Goal: Task Accomplishment & Management: Manage account settings

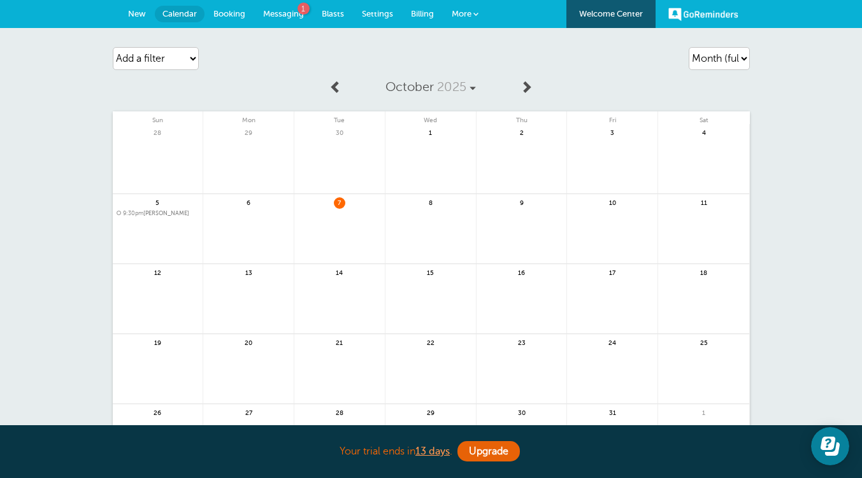
click at [299, 15] on span "Messaging" at bounding box center [283, 14] width 41 height 10
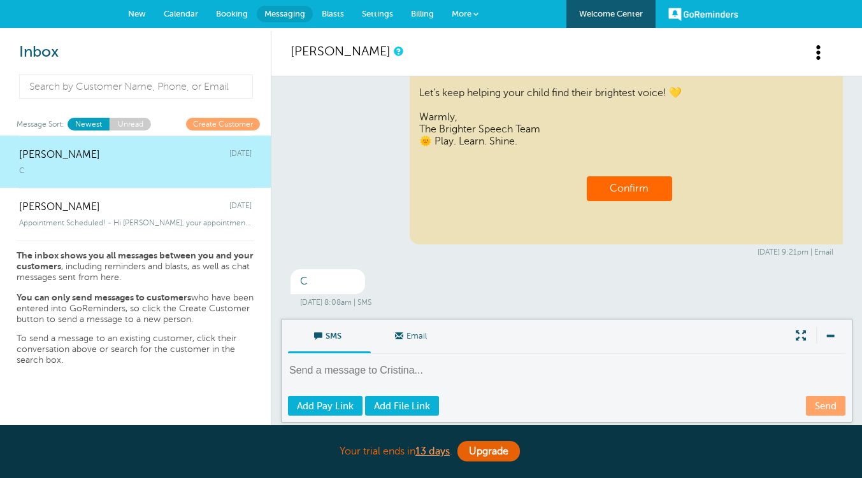
click at [192, 15] on span "Calendar" at bounding box center [181, 14] width 34 height 10
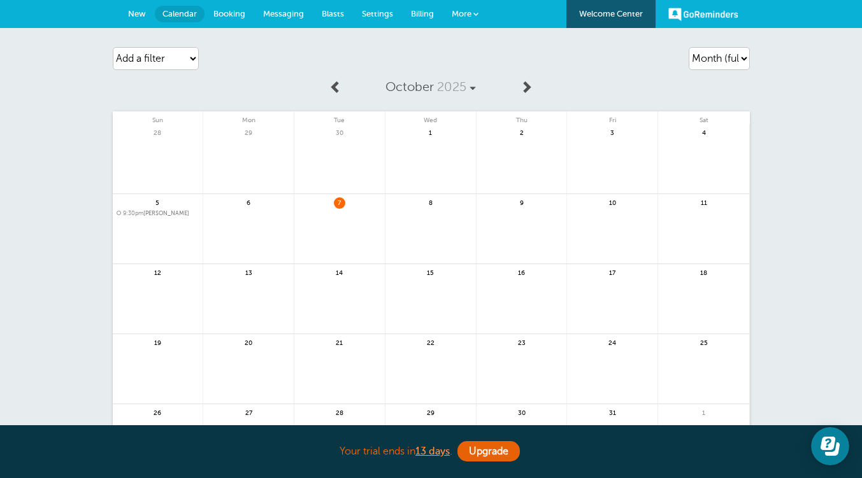
click at [160, 211] on span "9:30pm Cristina" at bounding box center [158, 213] width 83 height 7
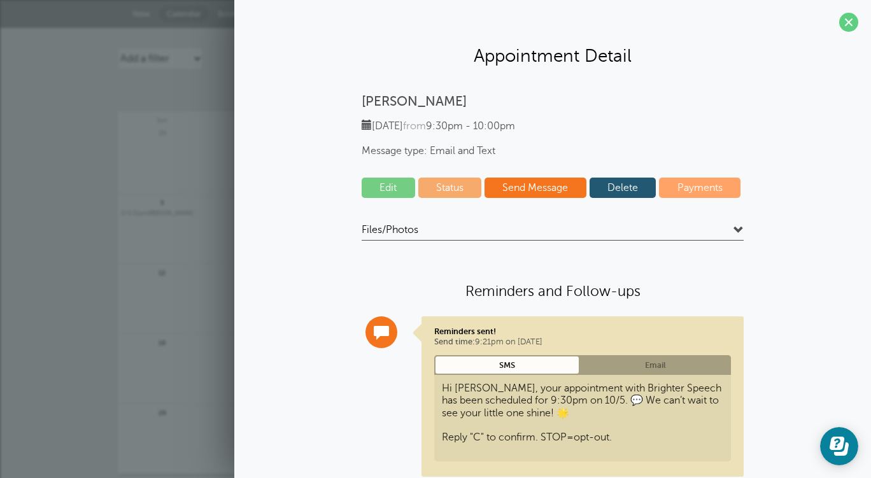
click at [452, 179] on link "Status" at bounding box center [450, 188] width 64 height 20
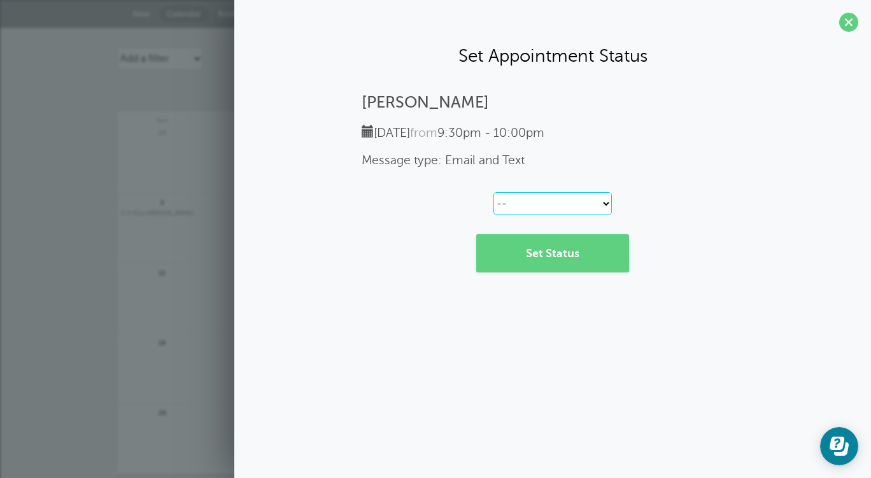
click at [546, 206] on select "-- Confirmed Reschedule Requested Cancelled" at bounding box center [553, 203] width 118 height 23
select select "confirmed"
click at [494, 192] on select "-- Confirmed Reschedule Requested Cancelled" at bounding box center [553, 203] width 118 height 23
click at [558, 267] on link "Set Status" at bounding box center [552, 253] width 153 height 38
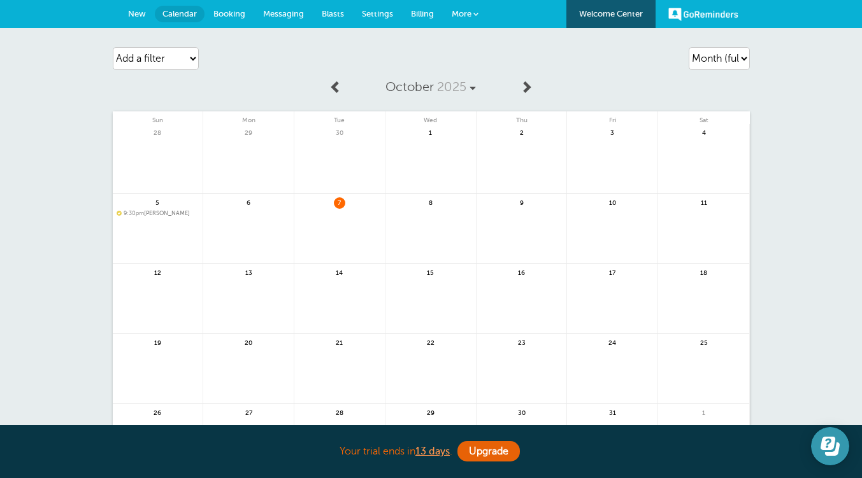
click at [828, 441] on icon "Open Learn | Contact Us" at bounding box center [827, 443] width 15 height 13
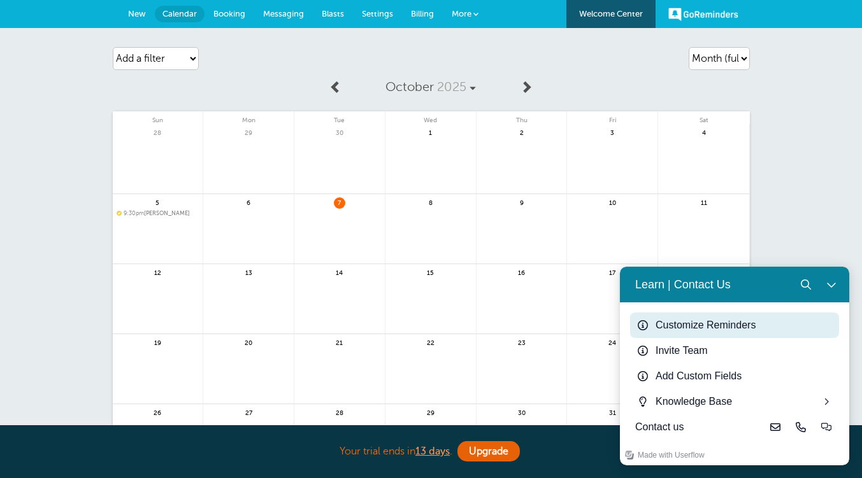
click at [758, 323] on div "Customize Reminders" at bounding box center [744, 325] width 178 height 15
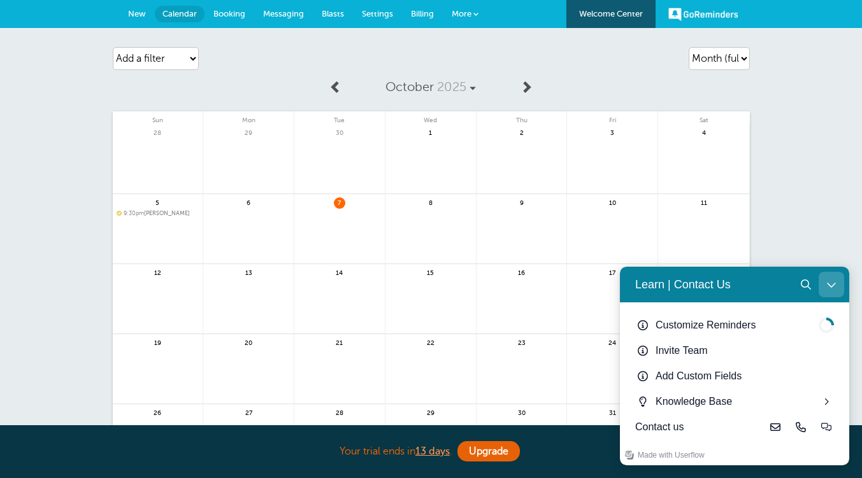
click at [834, 281] on icon "Close Learn | Contact Us" at bounding box center [831, 285] width 10 height 10
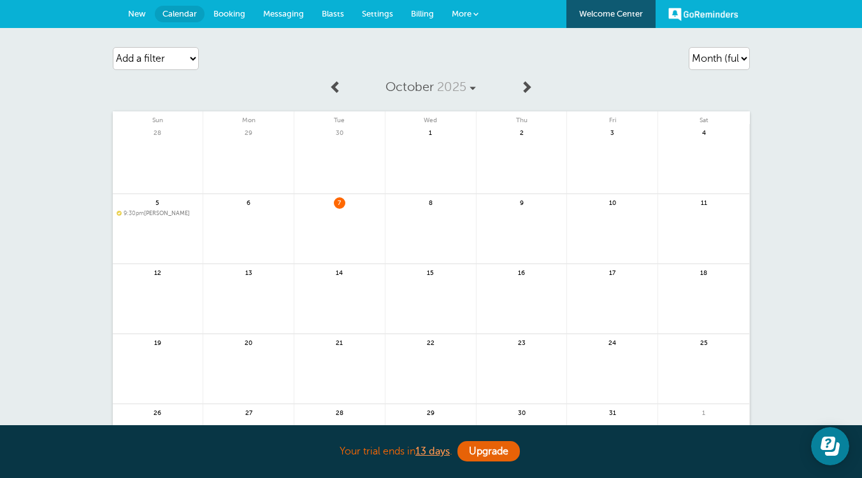
click at [236, 215] on link at bounding box center [248, 236] width 90 height 55
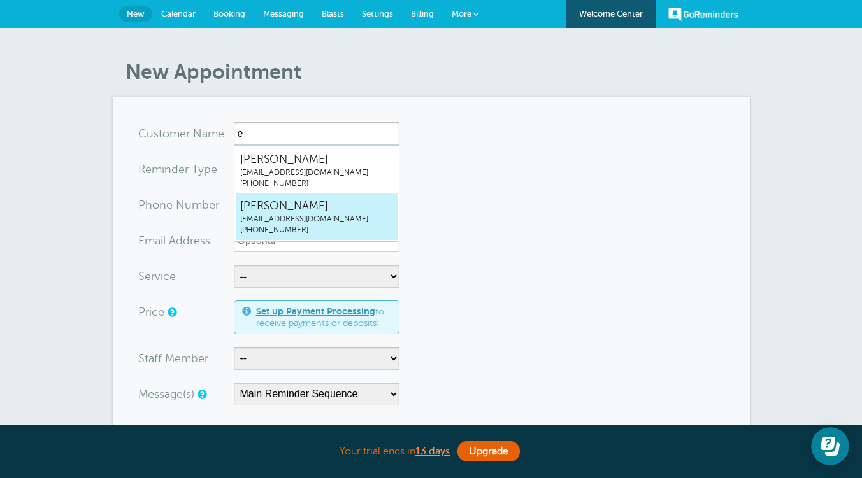
click at [260, 215] on span "crdhely@gmail.com" at bounding box center [316, 219] width 153 height 11
type input "Elycrdhely@gmail.com7863038609"
type input "Ely"
radio input "false"
radio input "true"
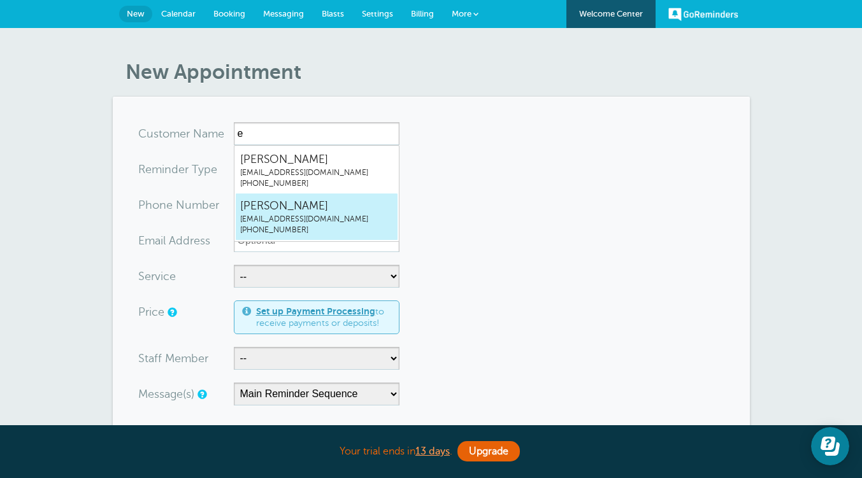
type input "(786) 303-8609"
type input "crdhely@gmail.com"
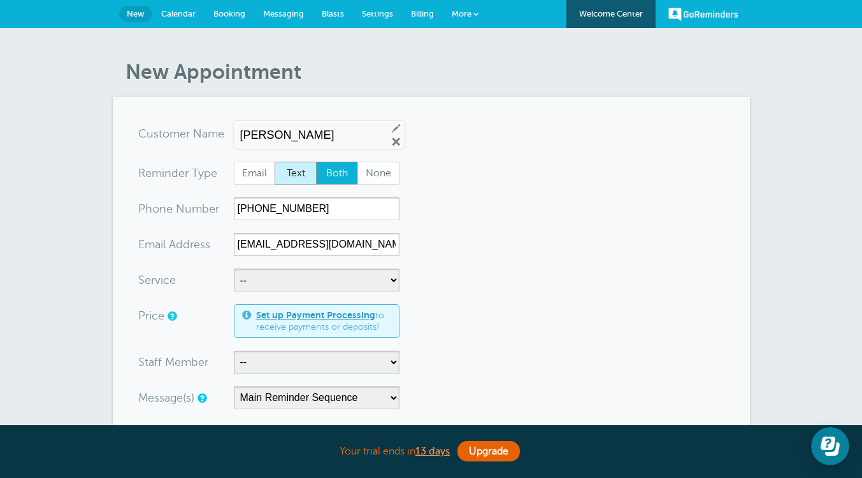
click at [294, 176] on span "Text" at bounding box center [295, 173] width 41 height 22
click at [274, 162] on input "Text" at bounding box center [274, 161] width 1 height 1
radio input "true"
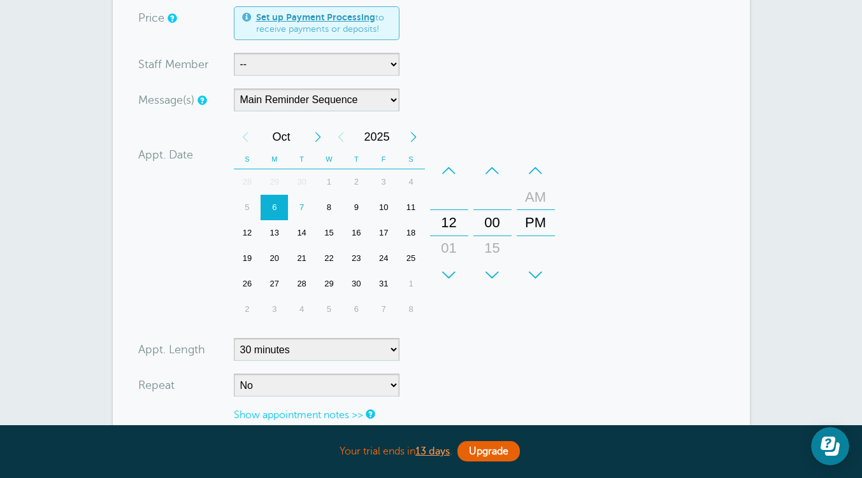
scroll to position [307, 0]
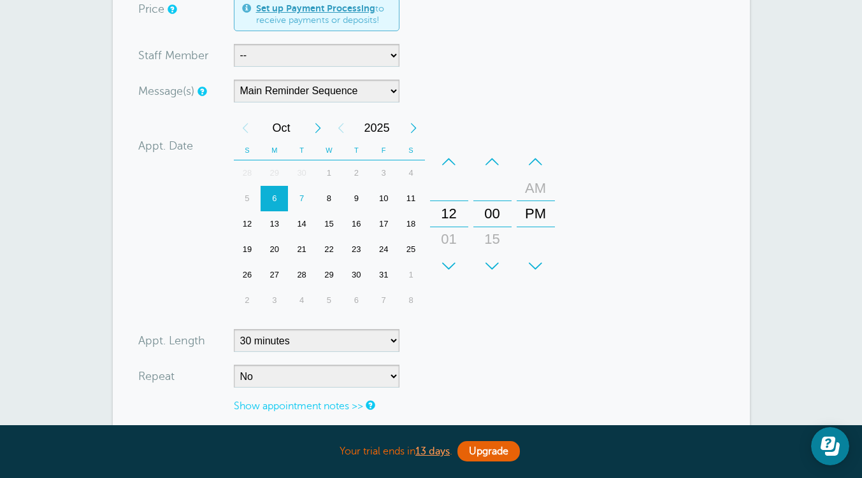
click at [301, 201] on div "7" at bounding box center [301, 198] width 27 height 25
click at [529, 185] on div "AM" at bounding box center [535, 188] width 31 height 25
click at [491, 262] on div "+" at bounding box center [492, 265] width 38 height 25
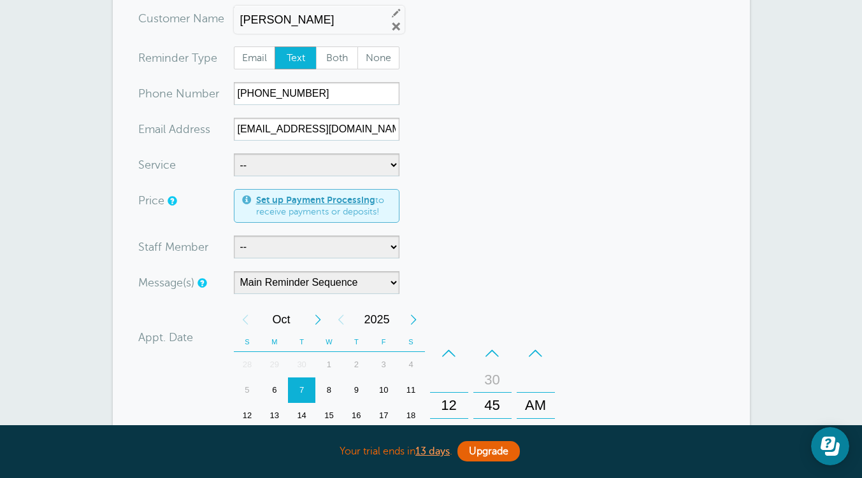
scroll to position [0, 0]
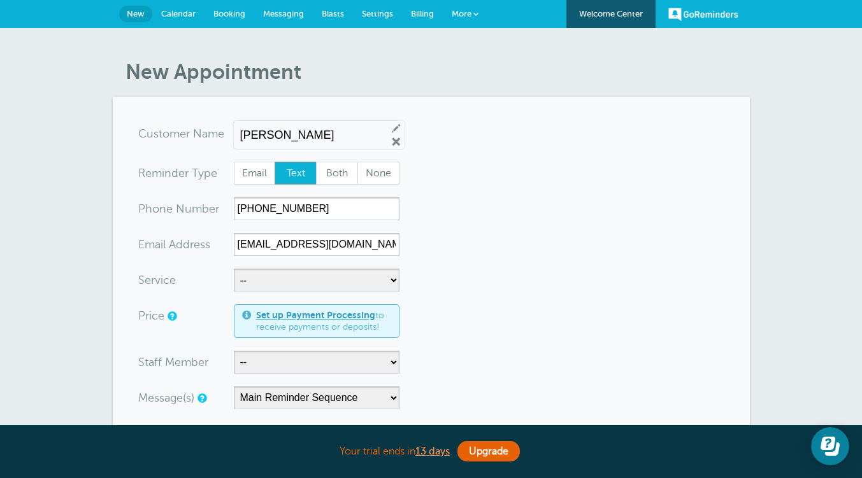
click at [469, 14] on span "More" at bounding box center [461, 14] width 20 height 10
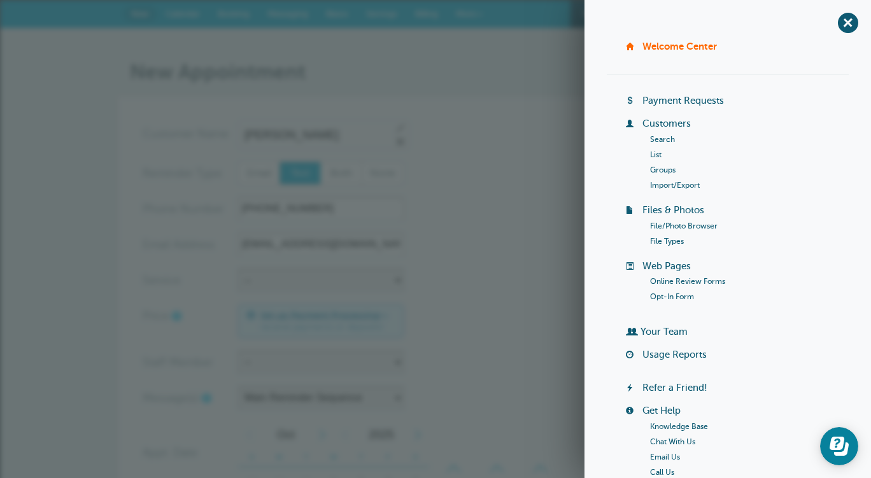
click at [500, 79] on h1 "New Appointment" at bounding box center [442, 72] width 624 height 24
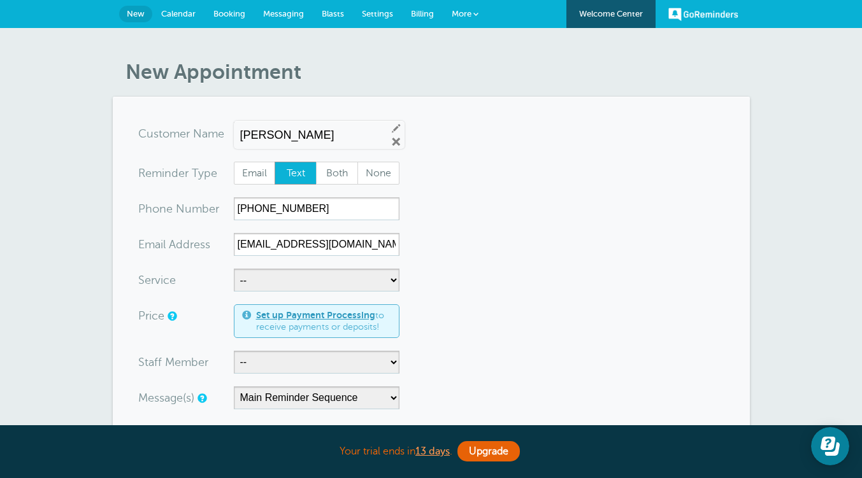
click at [372, 12] on span "Settings" at bounding box center [377, 14] width 31 height 10
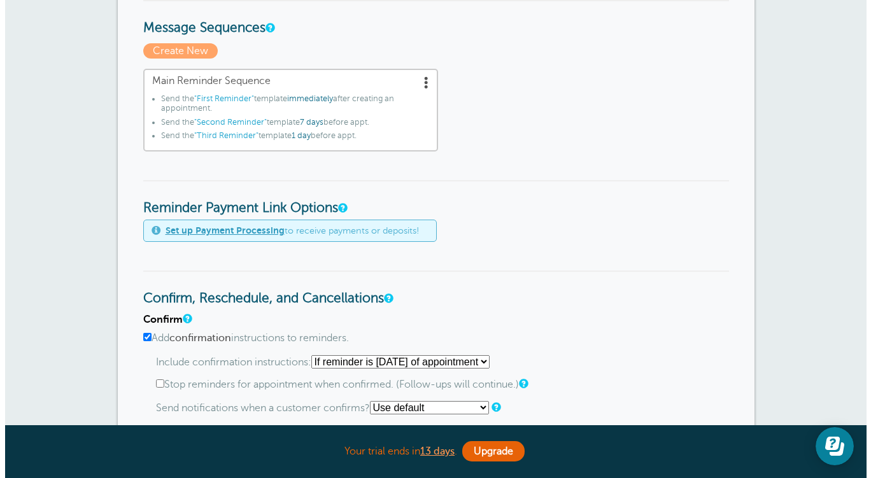
scroll to position [378, 0]
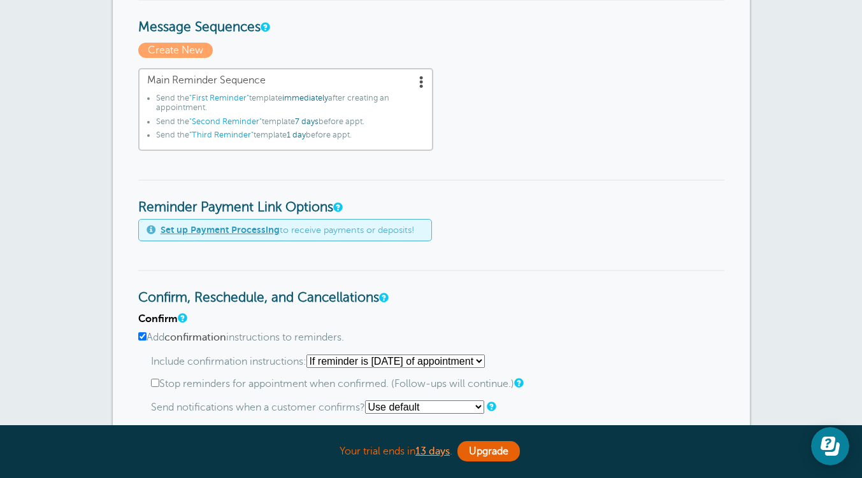
click at [425, 81] on span at bounding box center [421, 81] width 13 height 13
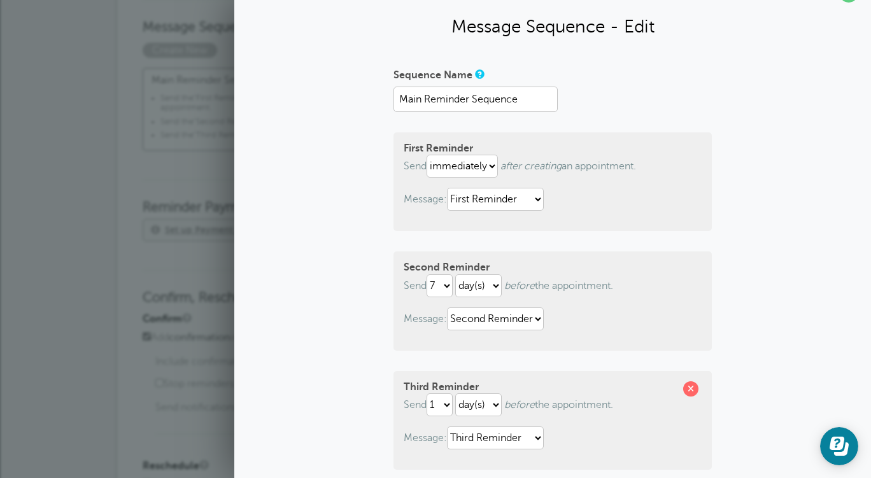
scroll to position [29, 0]
click at [472, 172] on select "immediately 1 2 3 4 5 6 7 8 9 10 11 12 13 14 15 16 17 18 19 20 21 22 23 24 25 2…" at bounding box center [462, 166] width 71 height 23
click at [606, 210] on p "Message: First Reminder Second Reminder Third Reminder" at bounding box center [553, 199] width 298 height 23
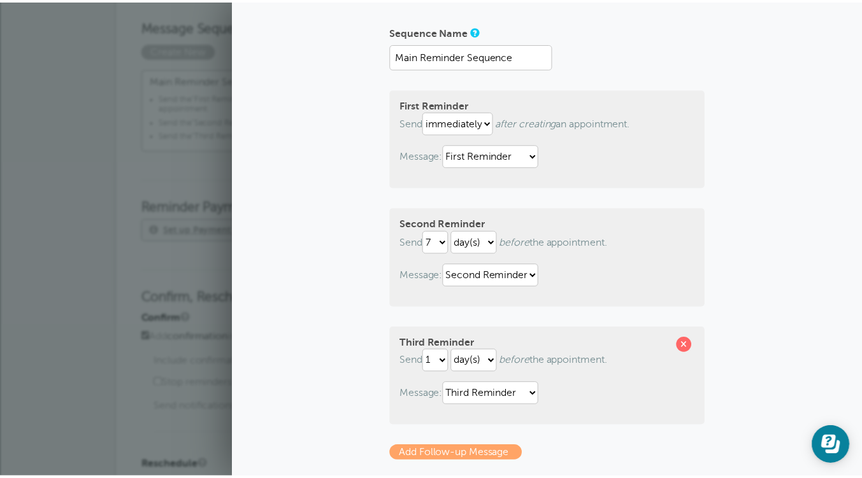
scroll to position [0, 0]
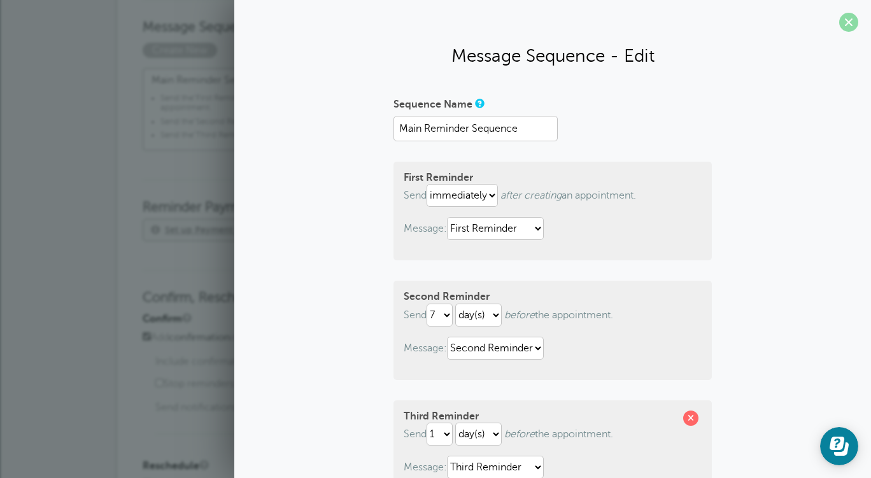
click at [839, 21] on span at bounding box center [848, 22] width 19 height 19
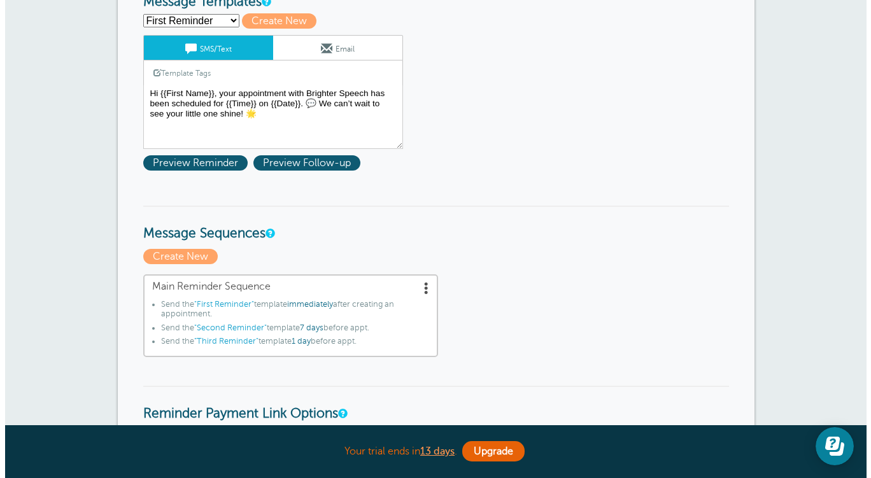
scroll to position [219, 0]
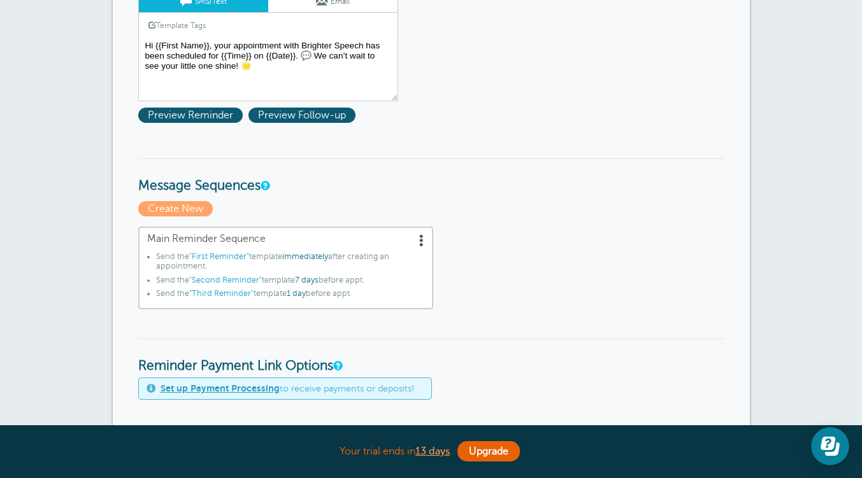
click at [422, 240] on span at bounding box center [421, 240] width 13 height 13
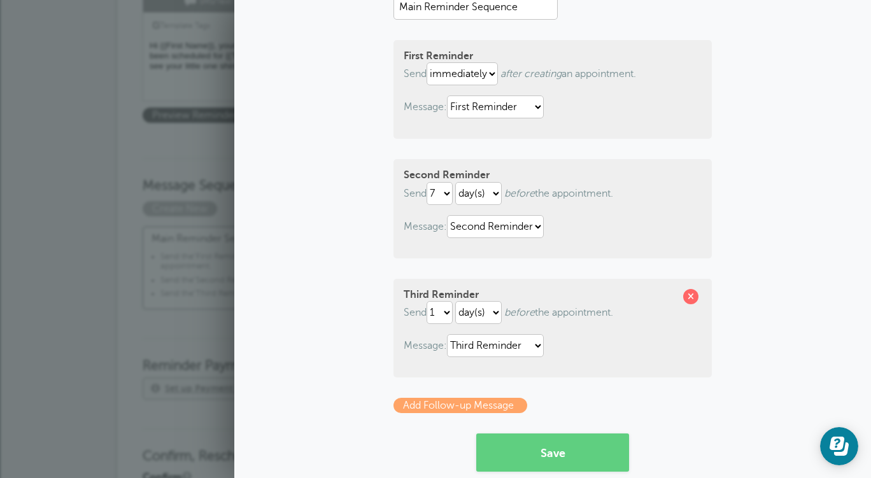
scroll to position [124, 0]
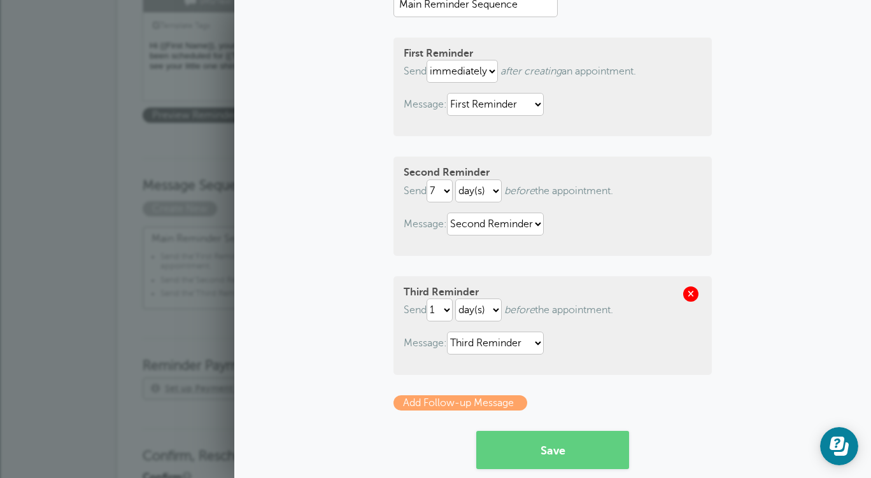
click at [687, 295] on span at bounding box center [690, 294] width 15 height 15
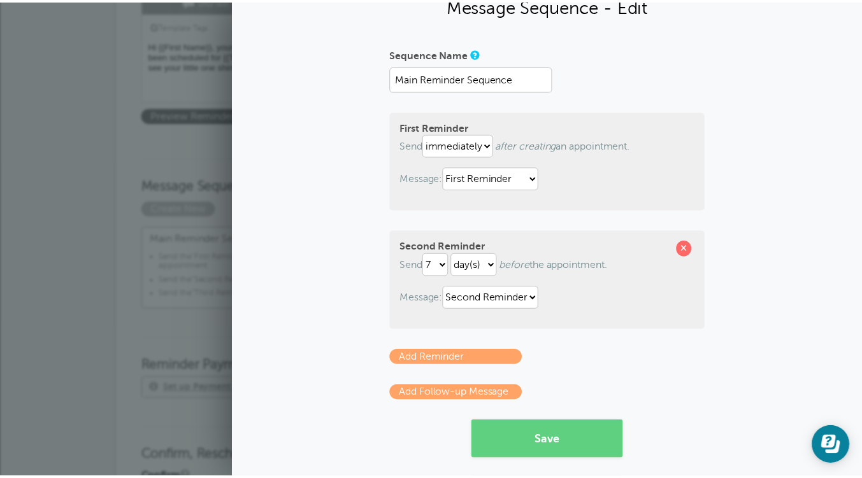
scroll to position [0, 0]
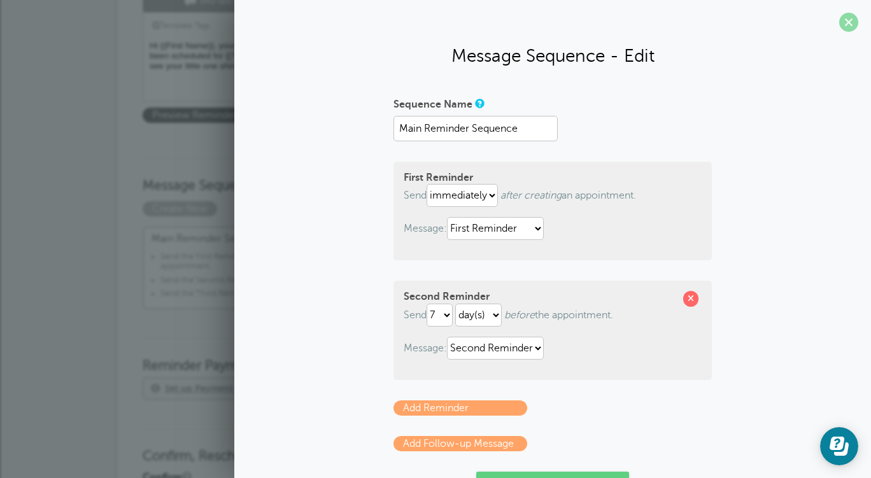
click at [843, 21] on span at bounding box center [848, 22] width 19 height 19
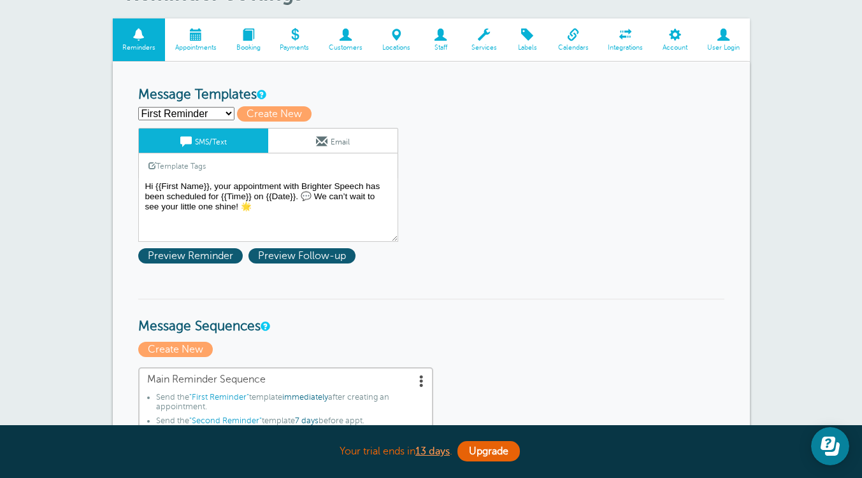
scroll to position [78, 0]
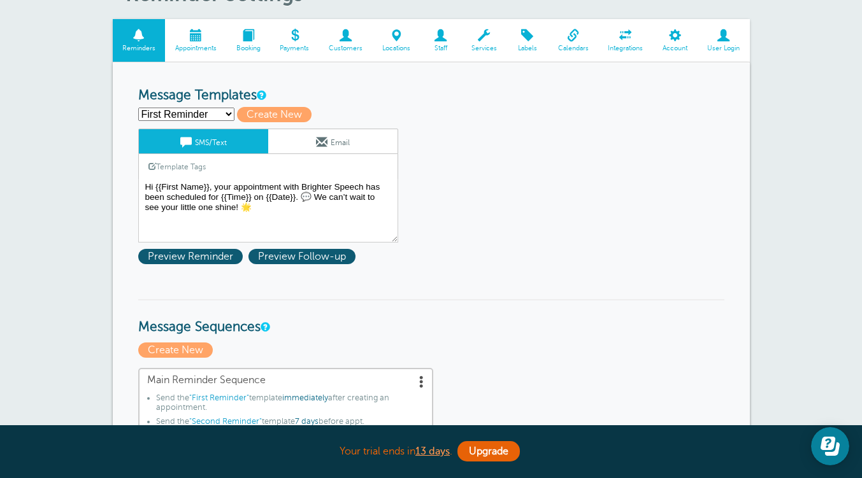
click at [220, 111] on select "First Reminder Second Reminder Third Reminder Create new..." at bounding box center [186, 114] width 96 height 13
select select "163359"
click at [138, 108] on select "First Reminder Second Reminder Third Reminder Create new..." at bounding box center [186, 114] width 96 height 13
type input "Second Reminder"
type textarea "Hi there from Brighter Speech! This is a friendly reminder about your upcoming …"
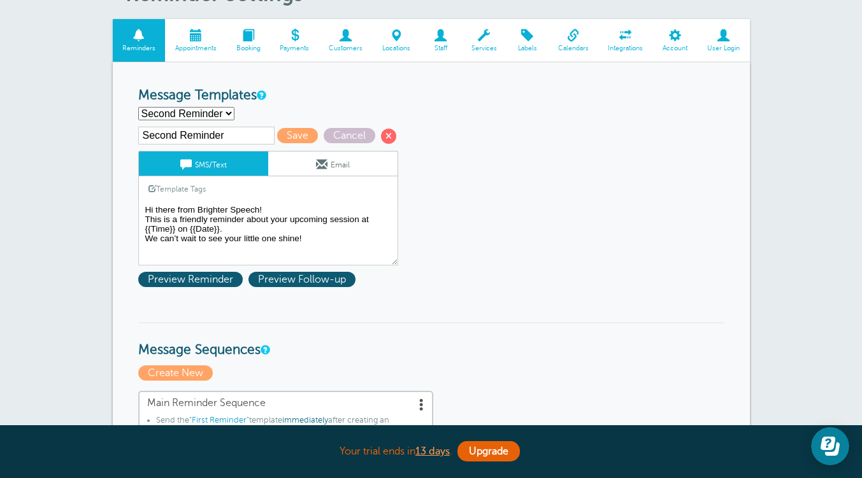
click at [217, 112] on select "First Reminder Second Reminder Third Reminder Create new..." at bounding box center [186, 113] width 96 height 13
select select "163360"
click at [138, 107] on select "First Reminder Second Reminder Third Reminder Create new..." at bounding box center [186, 113] width 96 height 13
type input "Third Reminder"
type textarea "Hey hey! 👋 It’s your Brighter Speech reminder ☀️. See you all tomorrow for your…"
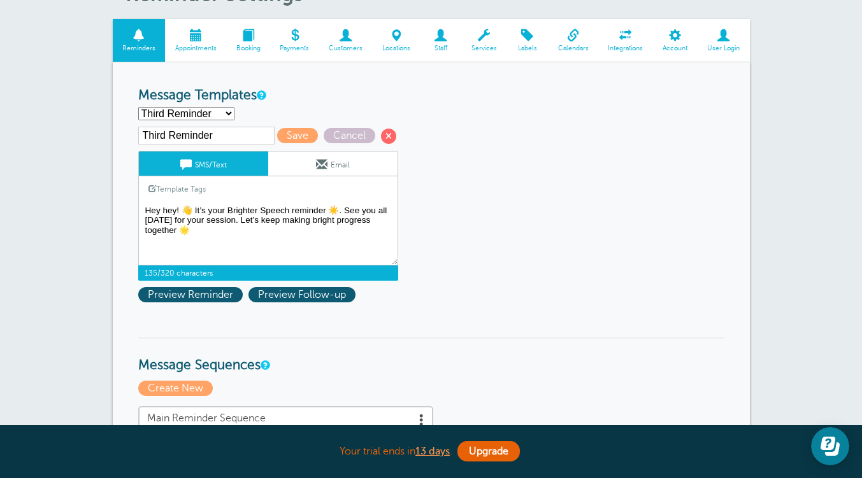
drag, startPoint x: 192, startPoint y: 232, endPoint x: 138, endPoint y: 209, distance: 58.8
click at [138, 209] on textarea "Hi {{First Name}}, your appointment with Brighter Speech has been scheduled for…" at bounding box center [268, 234] width 260 height 64
drag, startPoint x: 162, startPoint y: 209, endPoint x: 497, endPoint y: 135, distance: 342.4
click at [205, 108] on select "First Reminder Second Reminder Third Reminder Create new..." at bounding box center [186, 113] width 96 height 13
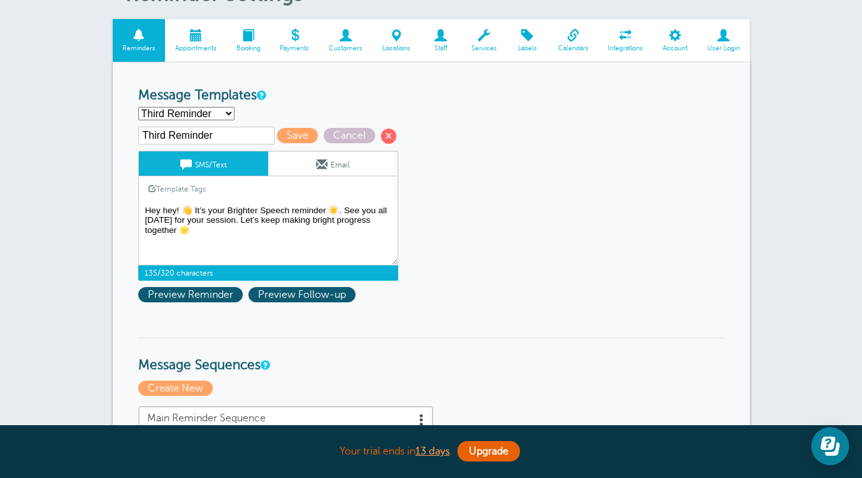
select select "163359"
click at [138, 107] on select "First Reminder Second Reminder Third Reminder Create new..." at bounding box center [186, 113] width 96 height 13
type input "Second Reminder"
type textarea "Hi there from Brighter Speech! This is a friendly reminder about your upcoming …"
drag, startPoint x: 322, startPoint y: 245, endPoint x: 138, endPoint y: 206, distance: 188.2
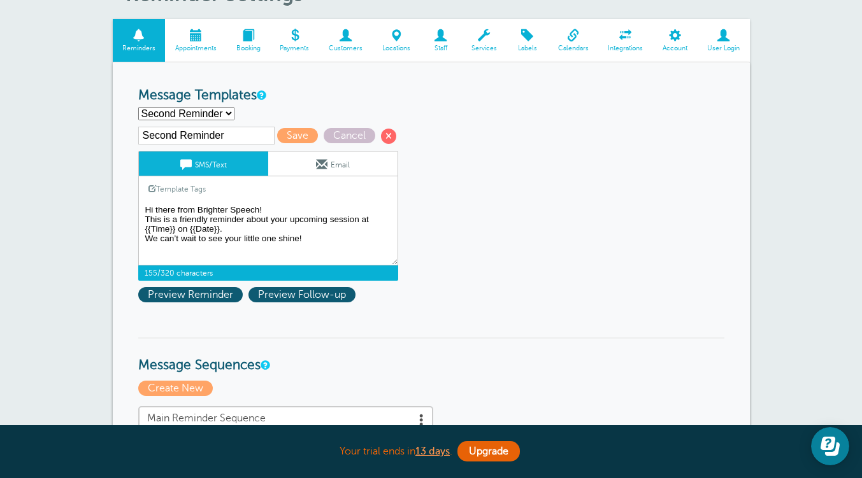
click at [138, 206] on textarea "Hi {{First Name}}, your appointment with Brighter Speech has been scheduled for…" at bounding box center [268, 234] width 260 height 64
click at [221, 110] on select "First Reminder Second Reminder Third Reminder Create new..." at bounding box center [186, 113] width 96 height 13
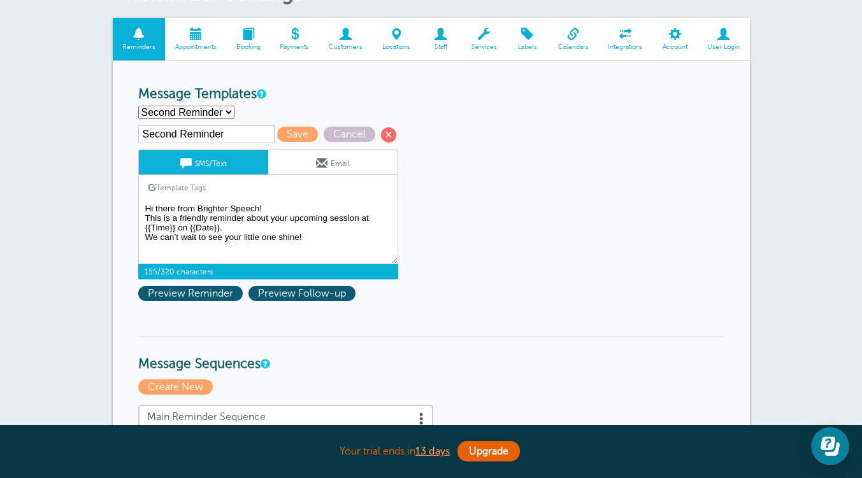
scroll to position [77, 0]
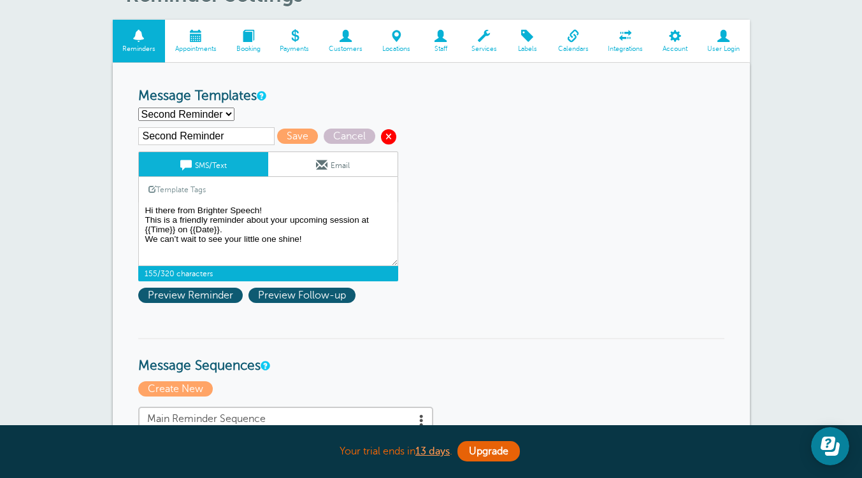
click at [384, 132] on span at bounding box center [388, 136] width 15 height 15
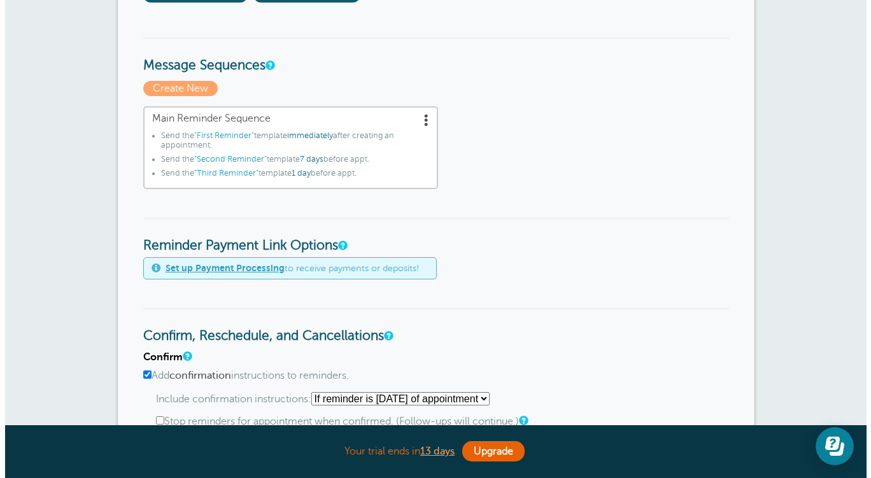
scroll to position [383, 0]
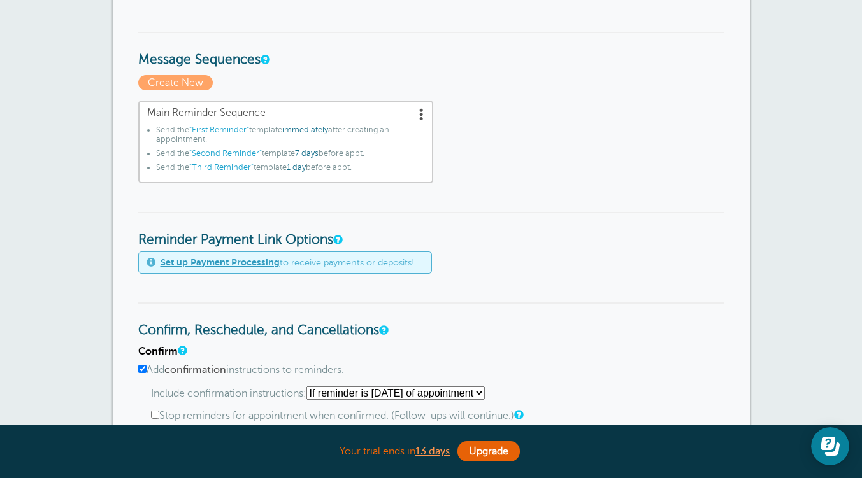
click at [422, 114] on span at bounding box center [421, 114] width 13 height 13
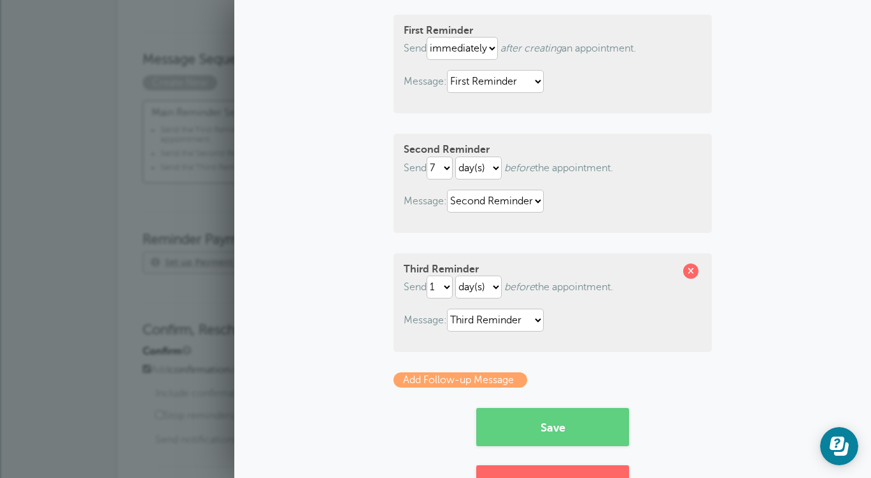
scroll to position [148, 0]
click at [688, 270] on span at bounding box center [690, 270] width 15 height 15
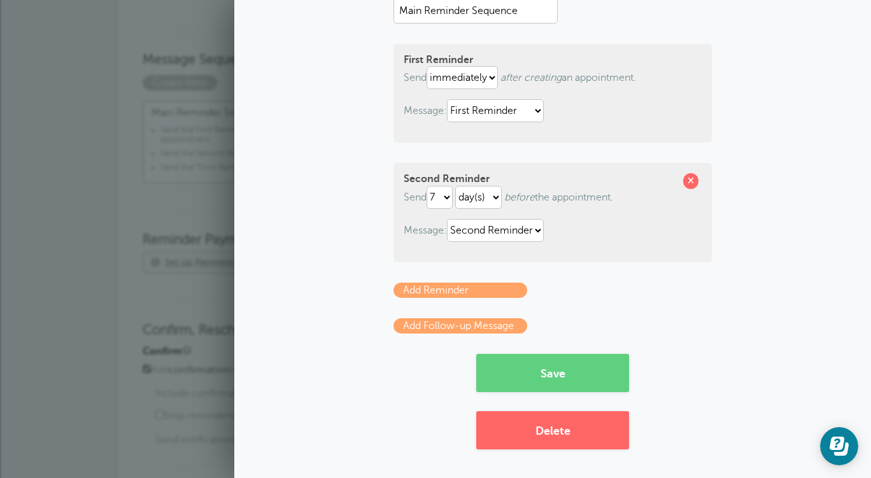
scroll to position [118, 0]
click at [692, 181] on span at bounding box center [690, 180] width 15 height 15
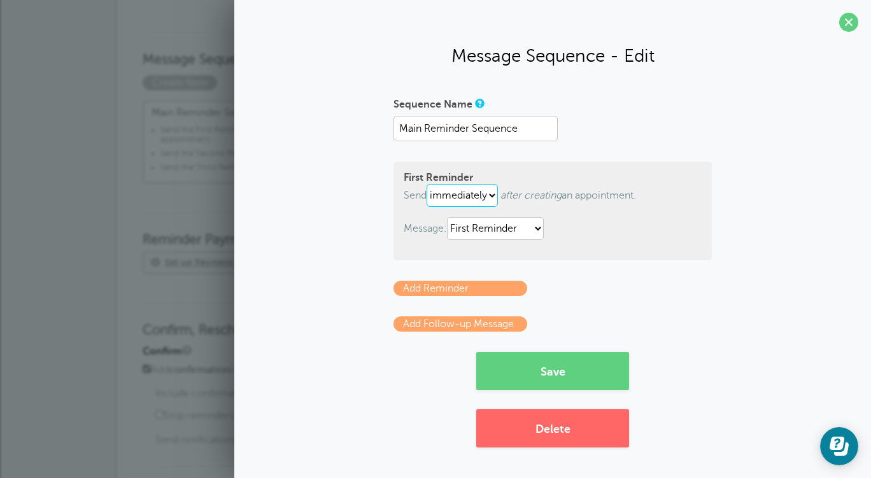
click at [492, 196] on select "immediately 1 2 3 4 5 6 7 8 9 10 11 12 13 14 15 16 17 18 19 20 21 22 23 24 25 2…" at bounding box center [462, 195] width 71 height 23
click at [429, 184] on select "immediately 1 2 3 4 5 6 7 8 9 10 11 12 13 14 15 16 17 18 19 20 21 22 23 24 25 2…" at bounding box center [462, 195] width 71 height 23
click at [439, 200] on select "immediately 1 2 3 4 5 6 7 8 9 10 11 12 13 14 15 16 17 18 19 20 21 22 23 24 25 2…" at bounding box center [441, 195] width 28 height 23
select select "2"
click at [429, 184] on select "immediately 1 2 3 4 5 6 7 8 9 10 11 12 13 14 15 16 17 18 19 20 21 22 23 24 25 2…" at bounding box center [441, 195] width 28 height 23
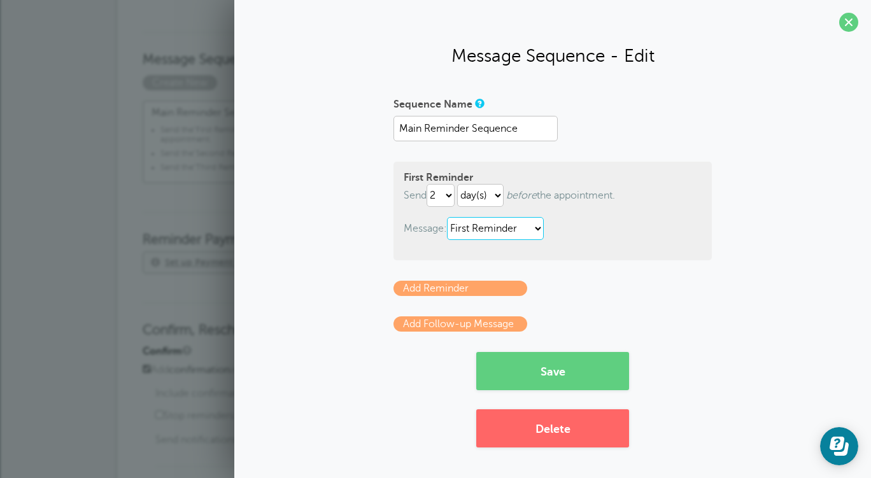
click at [509, 229] on select "First Reminder Second Reminder Third Reminder" at bounding box center [495, 228] width 97 height 23
click at [450, 217] on select "First Reminder Second Reminder Third Reminder" at bounding box center [495, 228] width 97 height 23
click at [565, 374] on button "Save" at bounding box center [552, 371] width 153 height 38
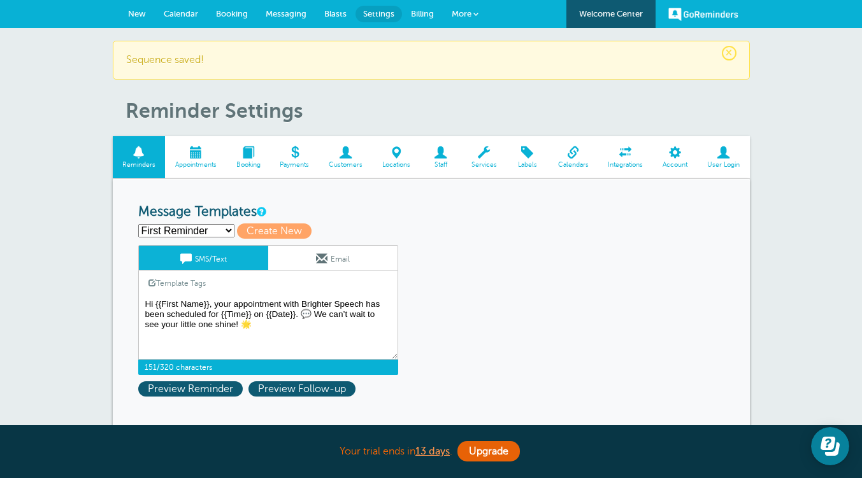
drag, startPoint x: 259, startPoint y: 334, endPoint x: 123, endPoint y: 295, distance: 141.3
paste textarea "there from Brighter Speech! This is a friendly reminder about your upcoming ses…"
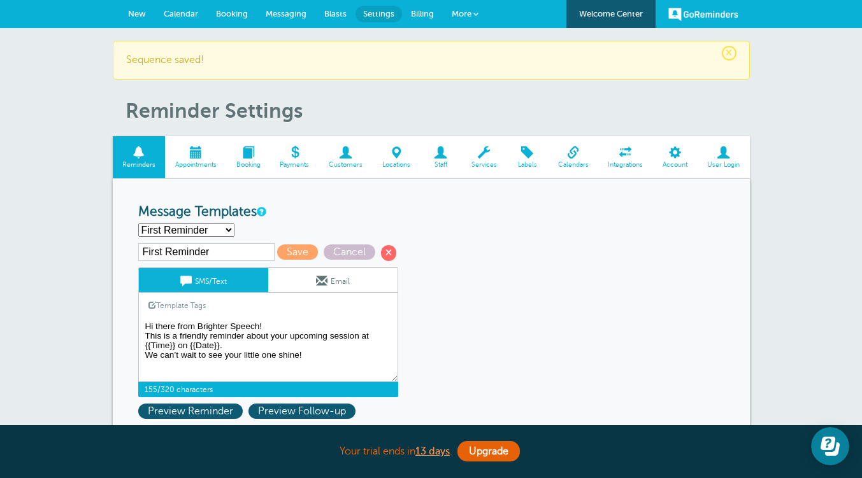
click at [287, 341] on textarea "Hi {{First Name}}, your appointment with Brighter Speech has been scheduled for…" at bounding box center [268, 350] width 260 height 64
click at [267, 348] on textarea "Hi {{First Name}}, your appointment with Brighter Speech has been scheduled for…" at bounding box center [268, 350] width 260 height 64
type textarea "Hi there from Brighter Speech! This is a friendly reminder about your upcoming …"
click at [301, 248] on span "Save" at bounding box center [297, 252] width 41 height 15
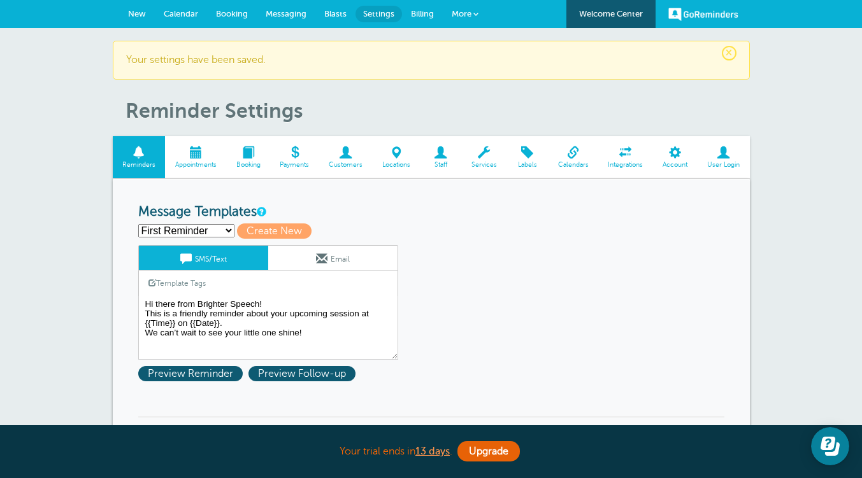
click at [358, 263] on link "Email" at bounding box center [332, 258] width 129 height 24
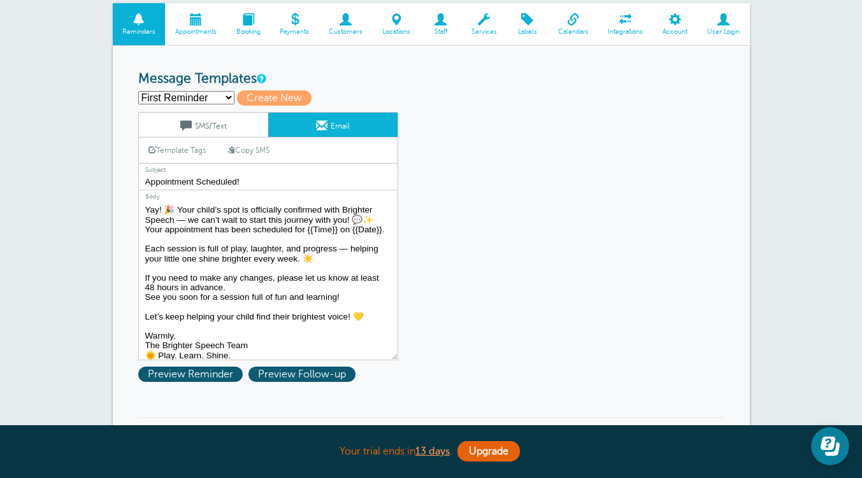
scroll to position [126, 0]
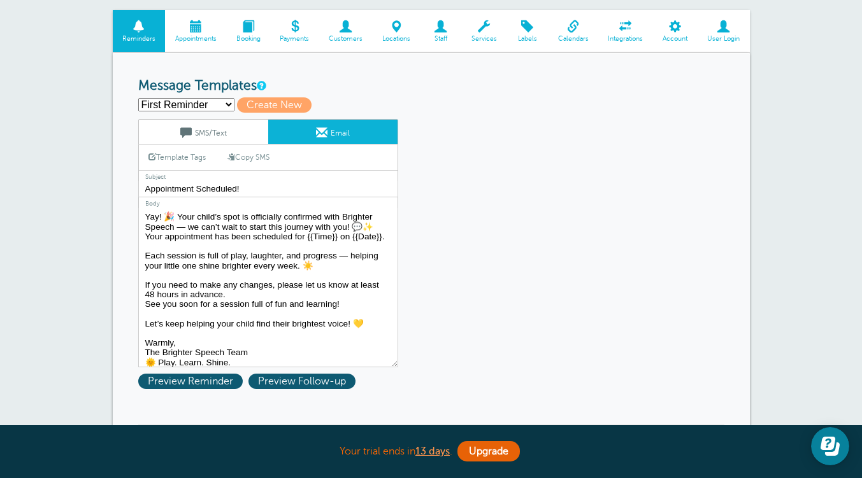
click at [238, 129] on link "SMS/Text" at bounding box center [203, 132] width 129 height 24
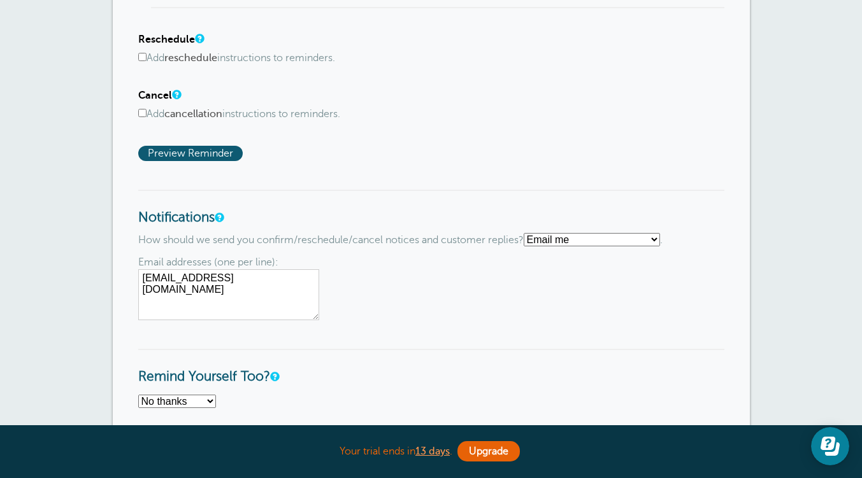
scroll to position [807, 0]
click at [567, 244] on select "Text me Email me Don't send me notifications" at bounding box center [591, 238] width 136 height 13
select select "4"
click at [529, 235] on select "Text me Email me Don't send me notifications" at bounding box center [591, 238] width 136 height 13
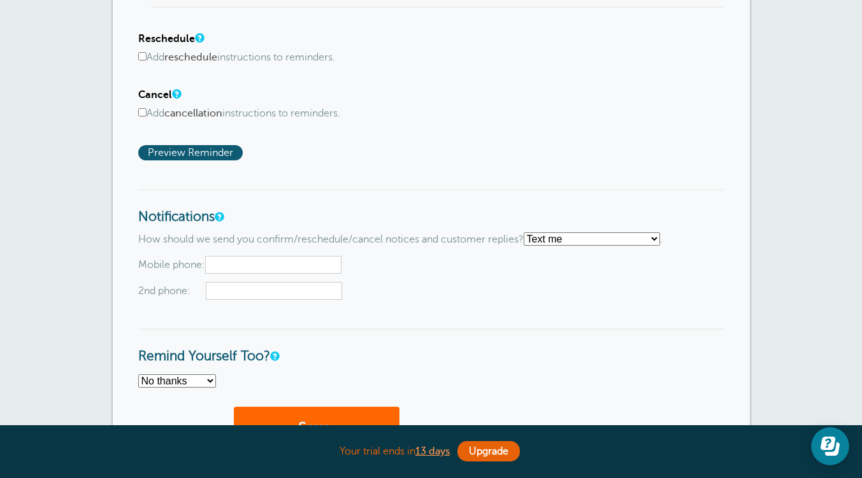
click at [295, 264] on input "text" at bounding box center [273, 265] width 136 height 18
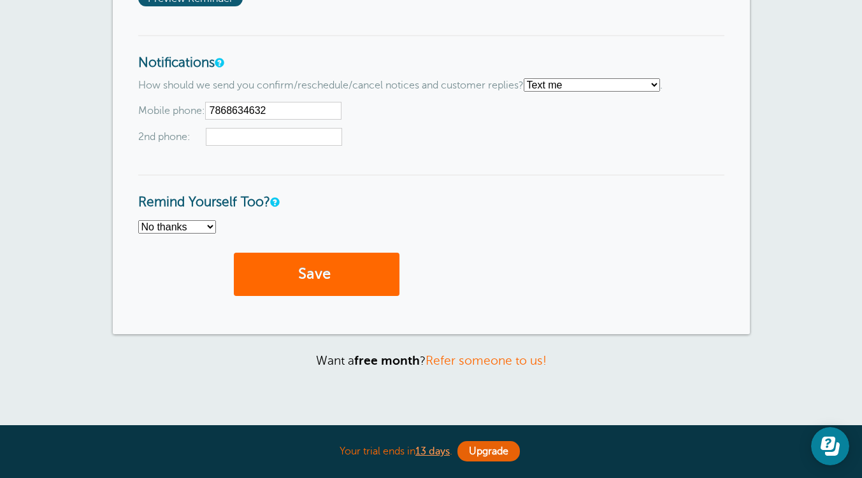
scroll to position [964, 0]
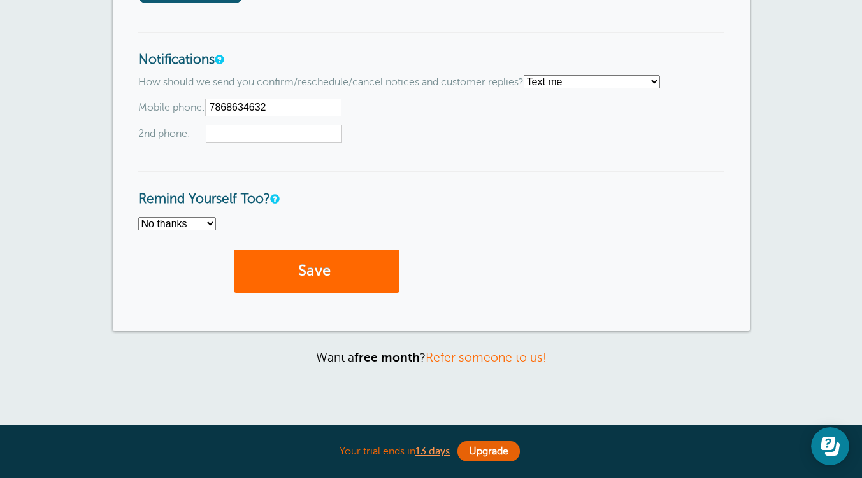
type input "7868634632"
click at [151, 229] on select "No thanks Yes, text me Yes, email me" at bounding box center [177, 223] width 78 height 13
click at [353, 274] on button "Save" at bounding box center [317, 272] width 166 height 44
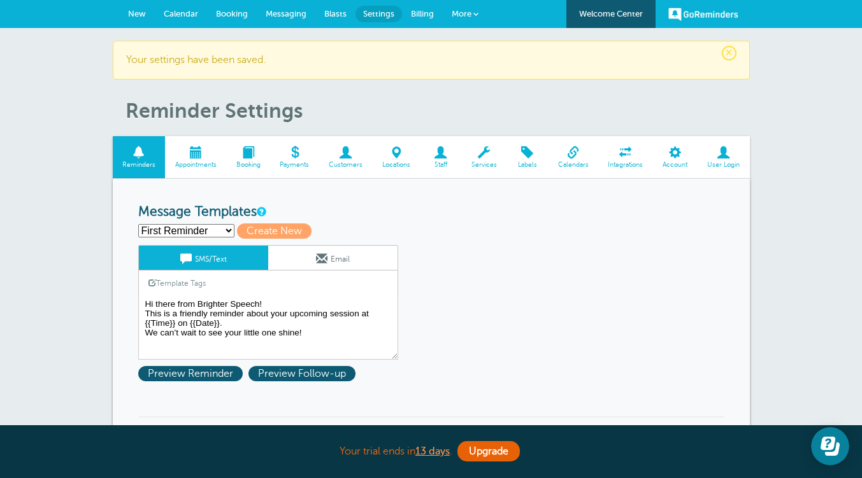
click at [569, 162] on span "Calendars" at bounding box center [573, 165] width 38 height 8
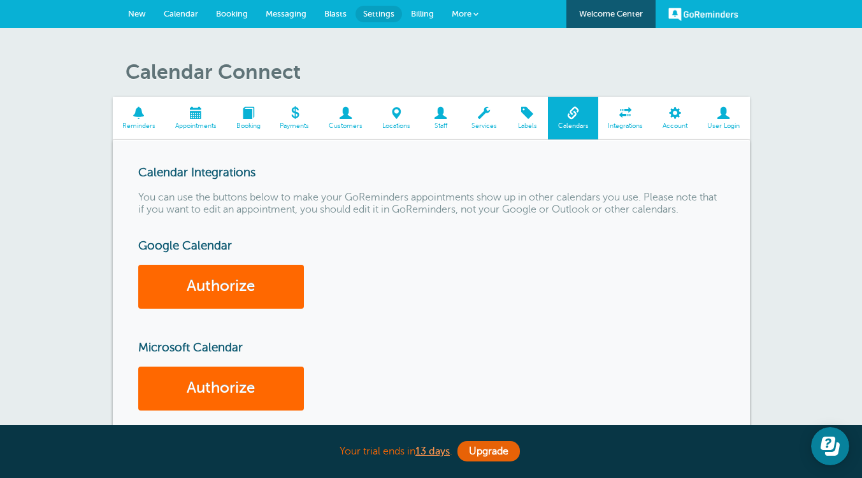
click at [210, 115] on span at bounding box center [195, 113] width 61 height 12
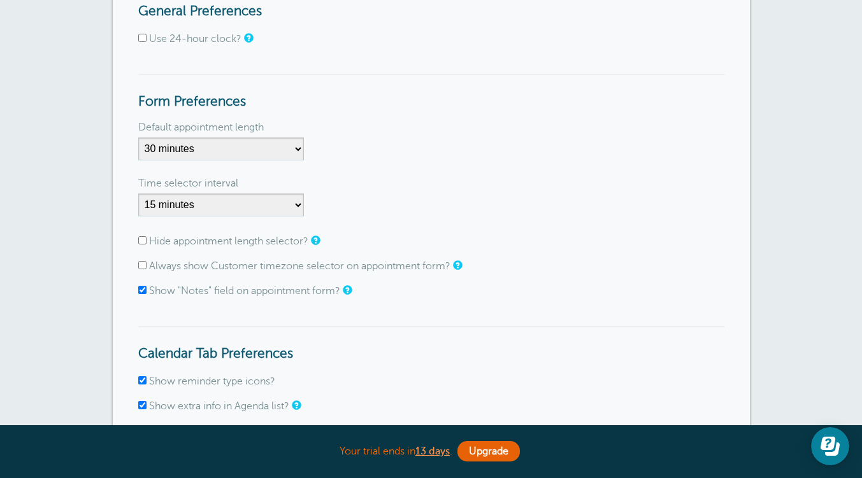
scroll to position [162, 0]
click at [262, 149] on select "5 minutes 10 minutes 15 minutes 20 minutes 25 minutes 30 minutes 35 minutes 40 …" at bounding box center [221, 148] width 166 height 23
select select "60"
click at [138, 137] on select "5 minutes 10 minutes 15 minutes 20 minutes 25 minutes 30 minutes 35 minutes 40 …" at bounding box center [221, 148] width 166 height 23
click at [242, 204] on select "1 minute 5 minutes 10 minutes 15 minutes 20 minutes 30 minutes 60 minutes" at bounding box center [221, 204] width 166 height 23
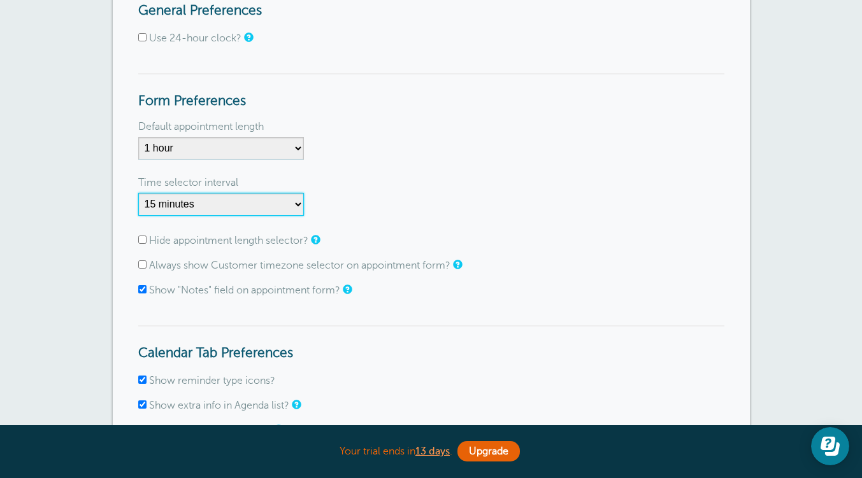
select select "5"
click at [138, 193] on select "1 minute 5 minutes 10 minutes 15 minutes 20 minutes 30 minutes 60 minutes" at bounding box center [221, 204] width 166 height 23
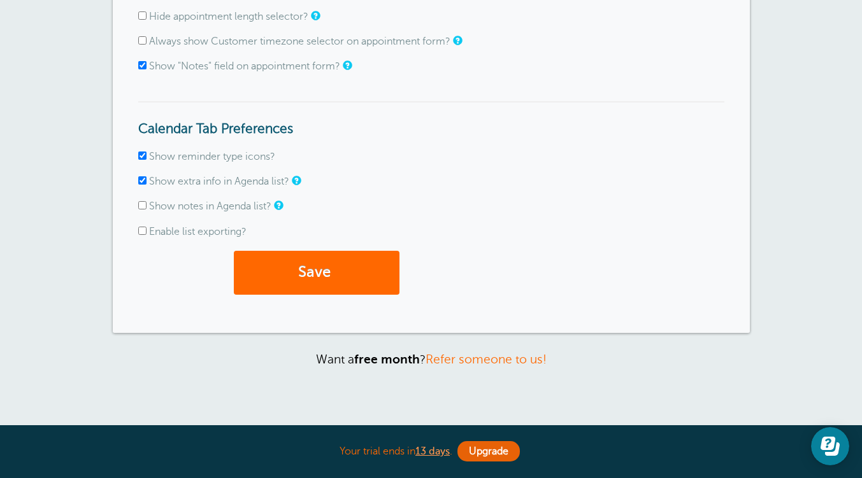
scroll to position [387, 0]
click at [363, 269] on button "Save" at bounding box center [317, 272] width 166 height 44
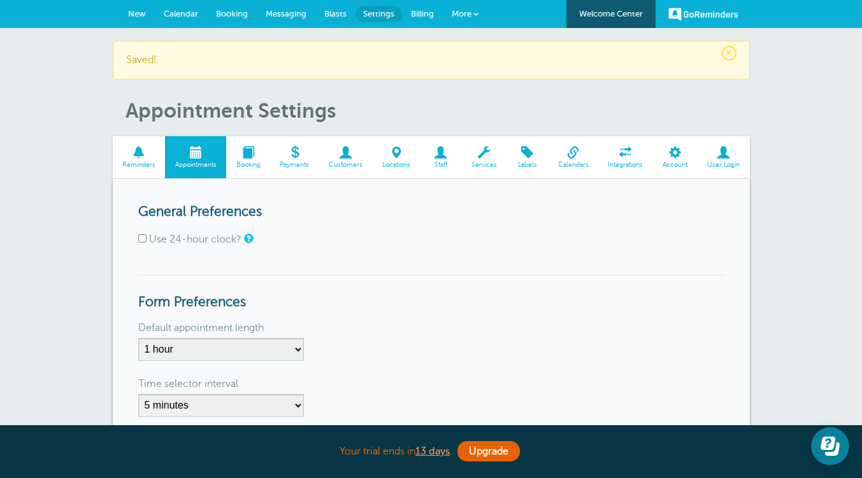
click at [258, 169] on link "Booking" at bounding box center [248, 157] width 44 height 43
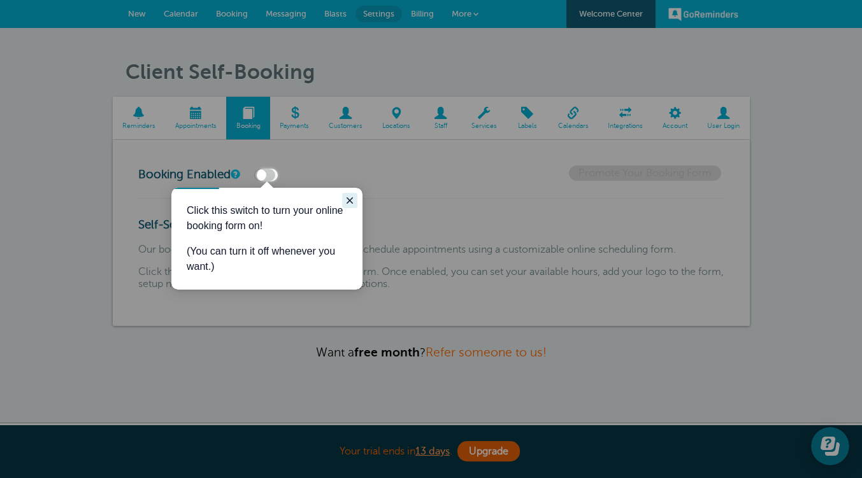
click at [348, 203] on icon "Close guide" at bounding box center [349, 200] width 6 height 6
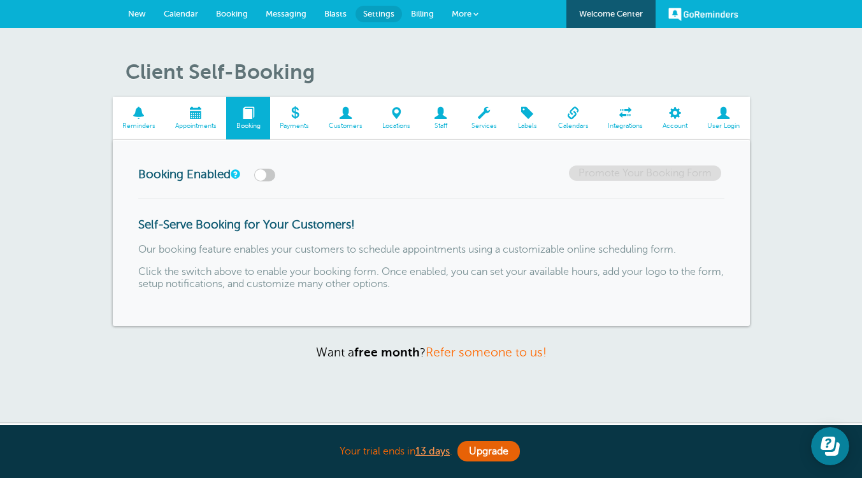
click at [346, 125] on span "Customers" at bounding box center [345, 126] width 41 height 8
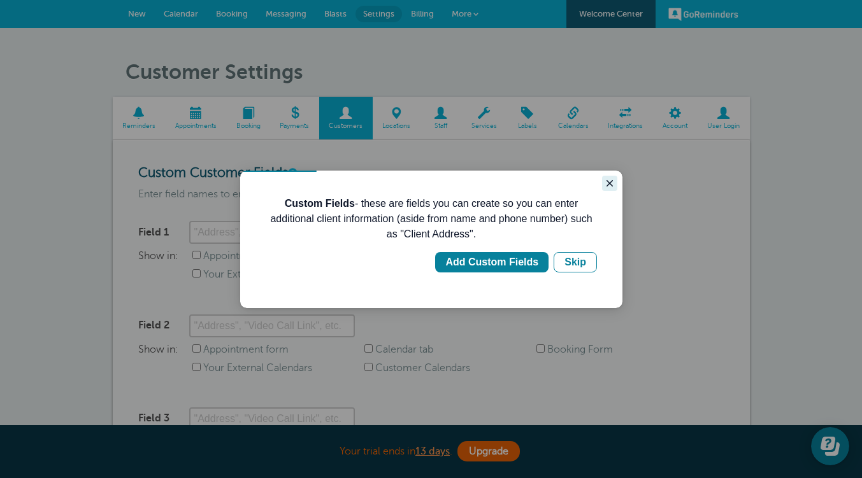
click at [609, 182] on icon "Close guide" at bounding box center [609, 183] width 6 height 6
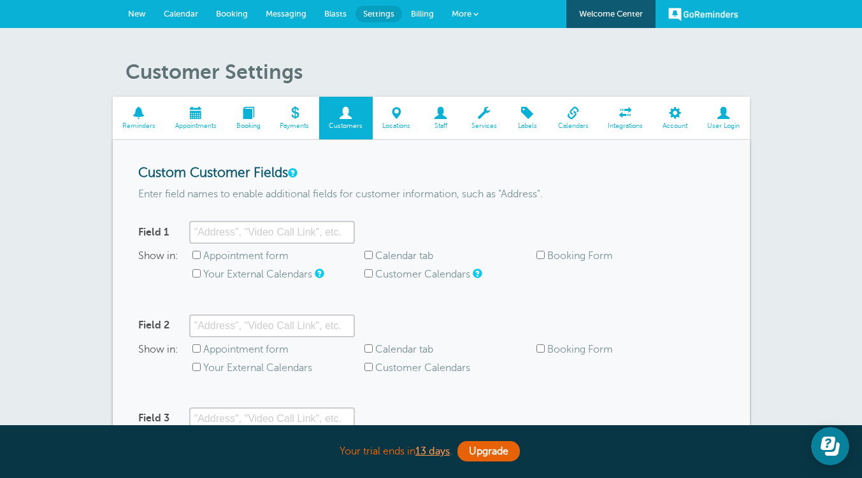
click at [185, 18] on link "Calendar" at bounding box center [181, 14] width 52 height 28
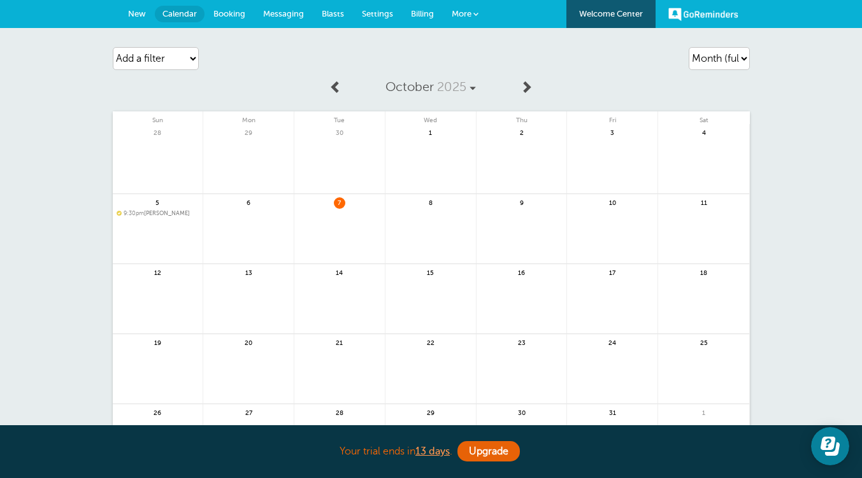
click at [222, 17] on span "Booking" at bounding box center [229, 14] width 32 height 10
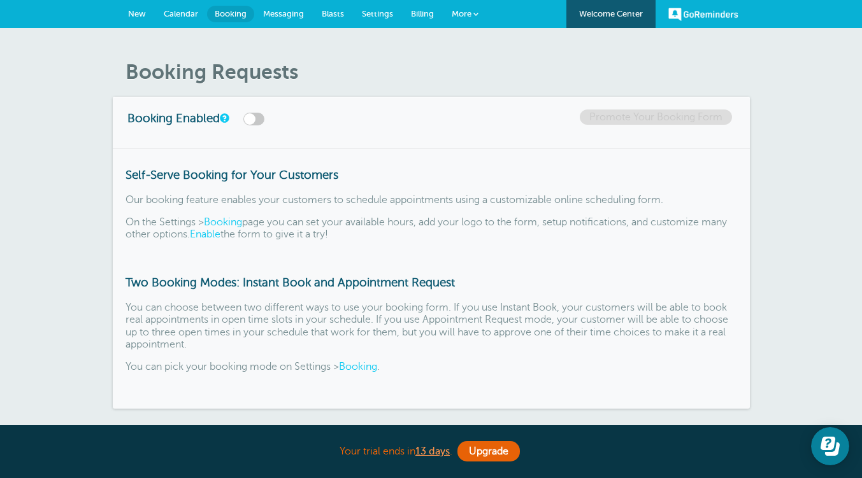
click at [297, 16] on span "Messaging" at bounding box center [283, 14] width 41 height 10
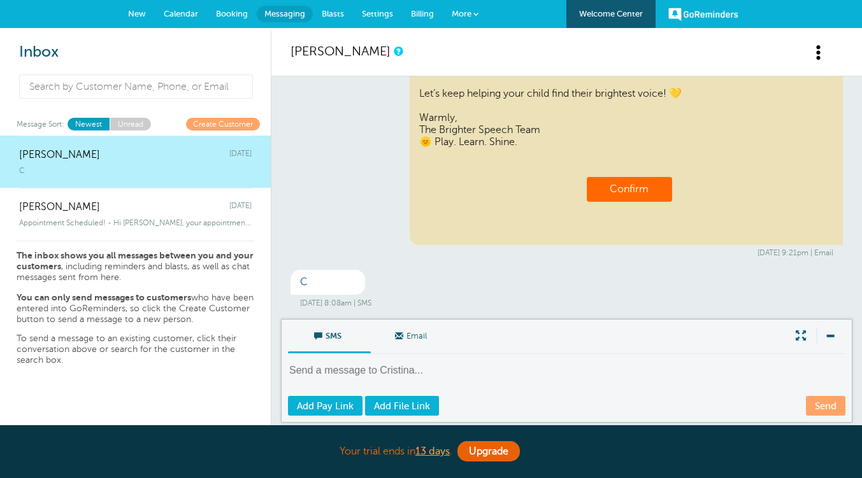
click at [388, 13] on span "Settings" at bounding box center [377, 14] width 31 height 10
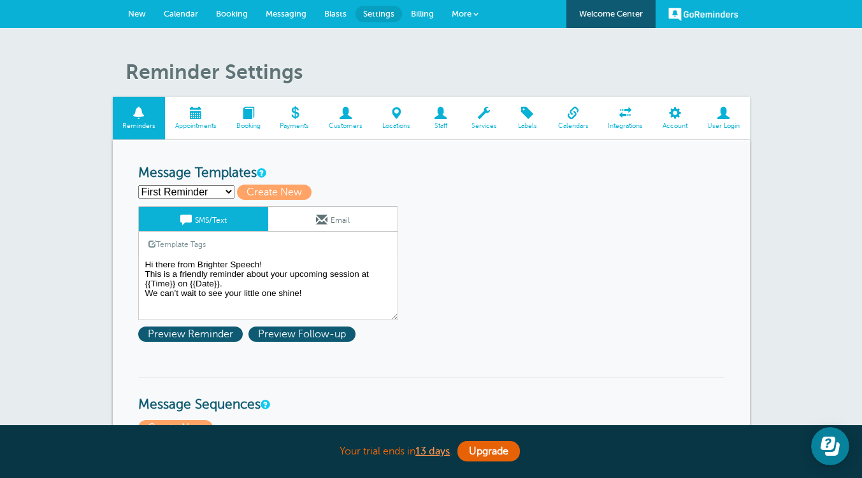
click at [204, 124] on span "Appointments" at bounding box center [195, 126] width 48 height 8
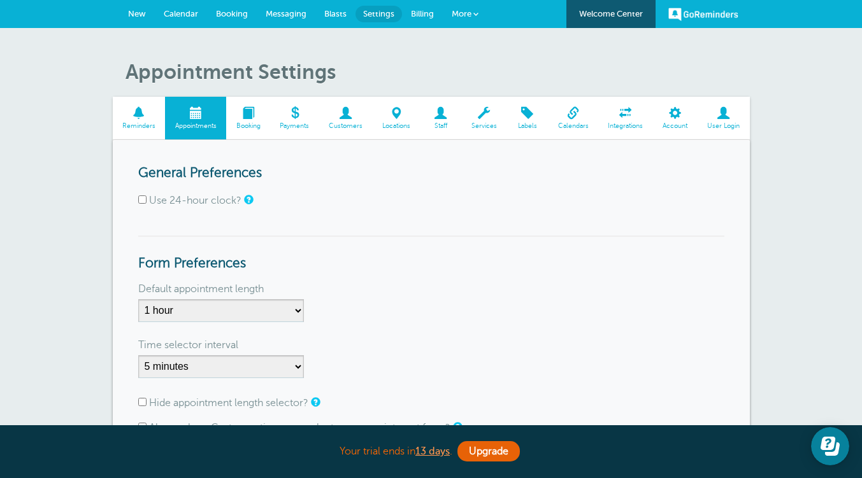
click at [146, 129] on span "Reminders" at bounding box center [139, 126] width 40 height 8
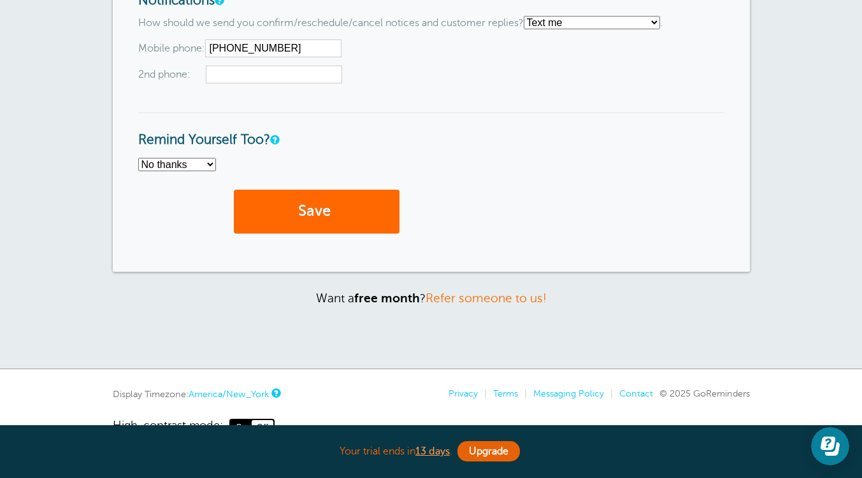
scroll to position [985, 0]
click at [830, 443] on icon "Open Learn | Contact Us" at bounding box center [827, 443] width 15 height 13
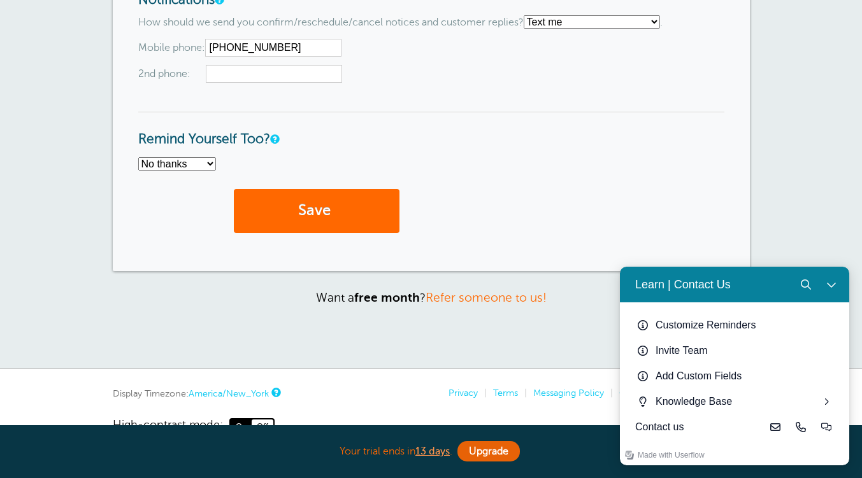
click at [827, 284] on icon "Close Learn | Contact Us" at bounding box center [831, 285] width 10 height 10
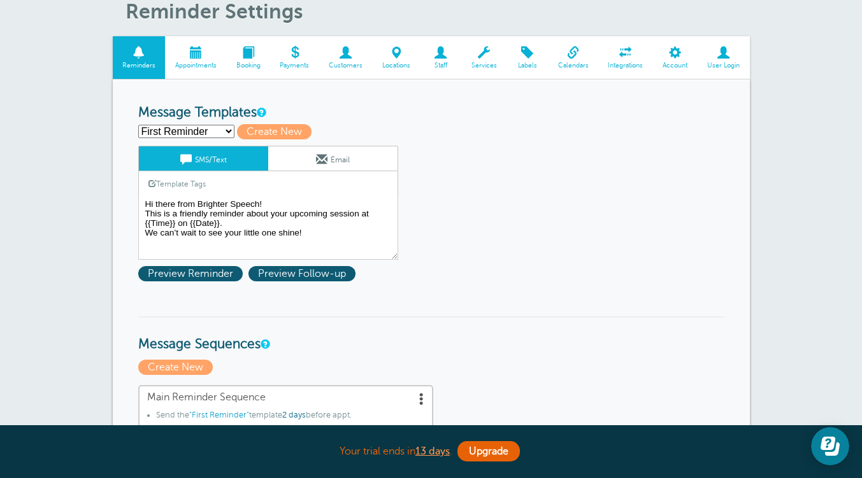
scroll to position [0, 0]
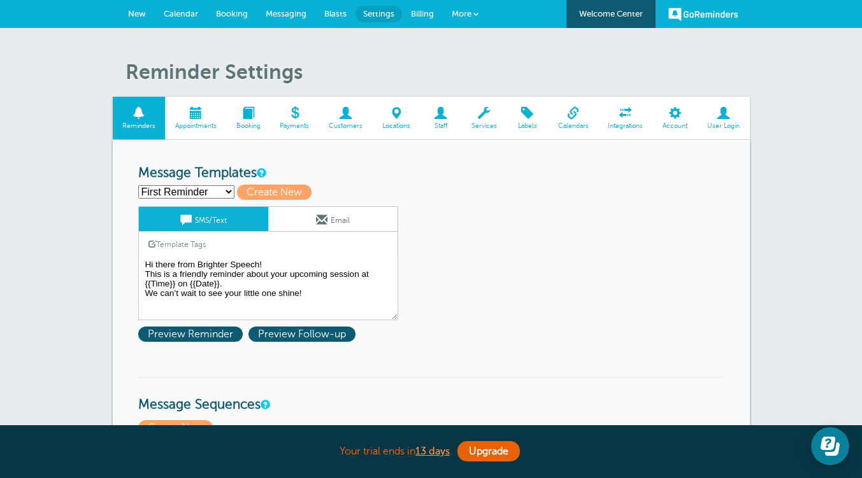
click at [182, 15] on span "Calendar" at bounding box center [181, 14] width 34 height 10
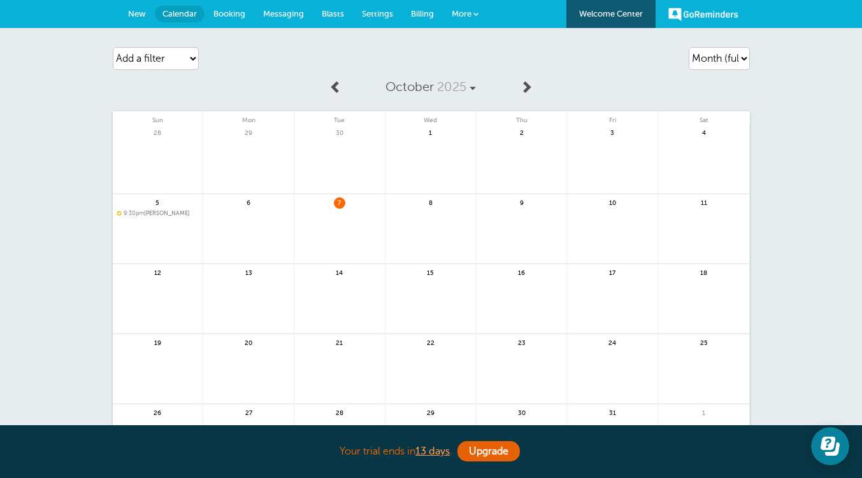
click at [154, 211] on span "9:30pm [PERSON_NAME]" at bounding box center [158, 213] width 83 height 7
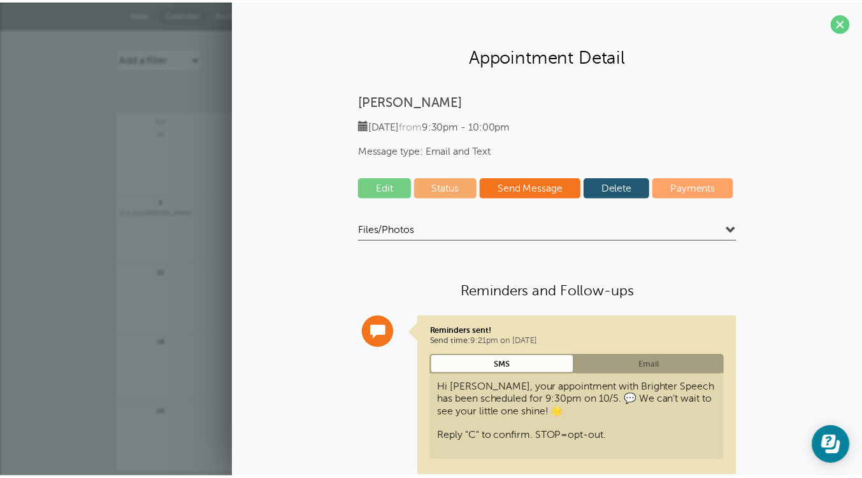
scroll to position [41, 0]
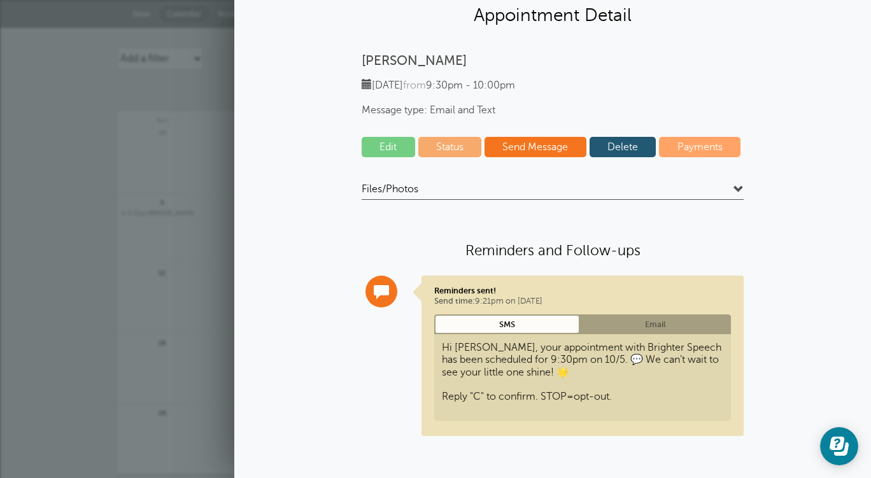
click at [10, 240] on div "Agenda Day Week Month (full view) Month (condensed) Add a filter Customer Searc…" at bounding box center [435, 300] width 871 height 544
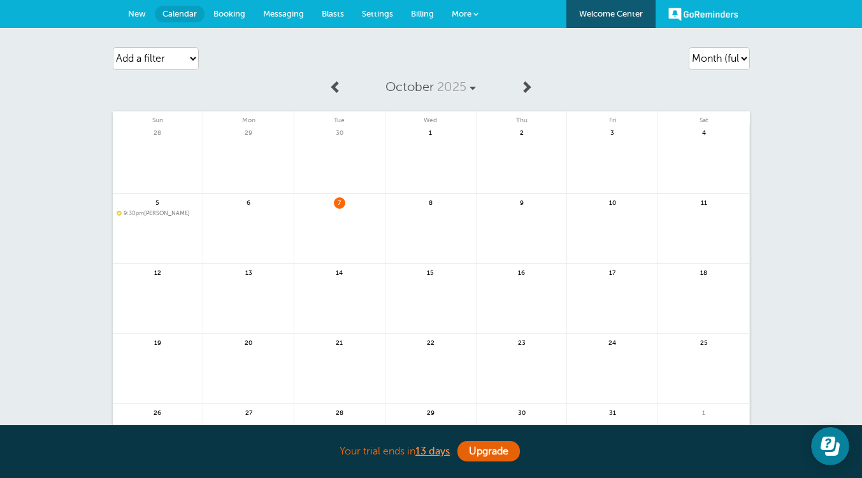
click at [334, 201] on span "7" at bounding box center [339, 202] width 11 height 10
click at [341, 201] on span "7" at bounding box center [339, 202] width 11 height 10
click at [339, 228] on link at bounding box center [339, 236] width 90 height 55
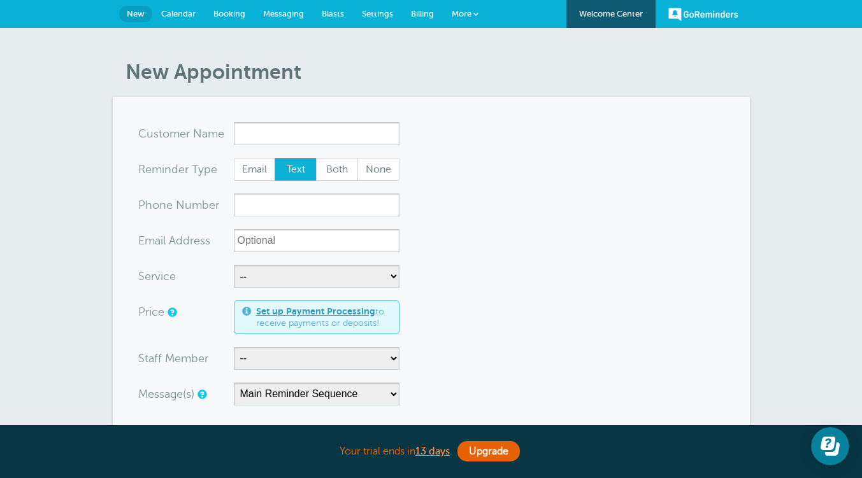
click at [320, 125] on input "x-no-autofill" at bounding box center [317, 133] width 166 height 23
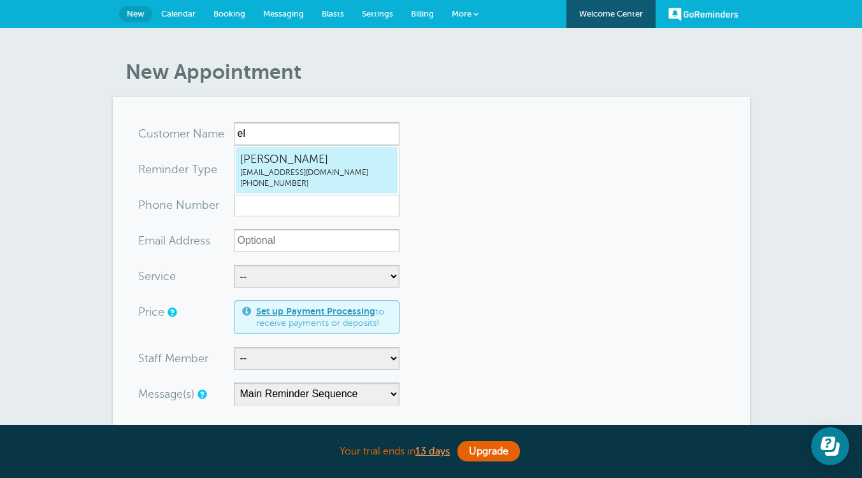
click at [296, 162] on span "[PERSON_NAME]" at bounding box center [316, 160] width 153 height 16
type input "[EMAIL_ADDRESS]"
type input "[PERSON_NAME]"
radio input "false"
radio input "true"
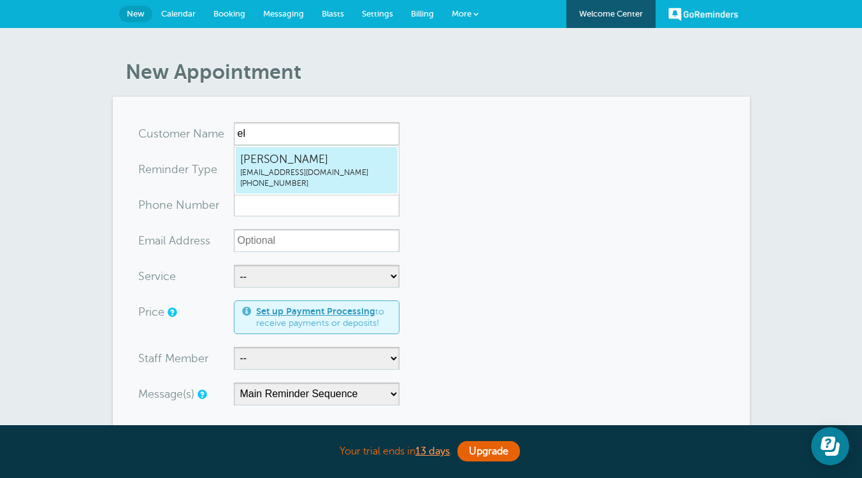
type input "[PHONE_NUMBER]"
type input "[EMAIL_ADDRESS][DOMAIN_NAME]"
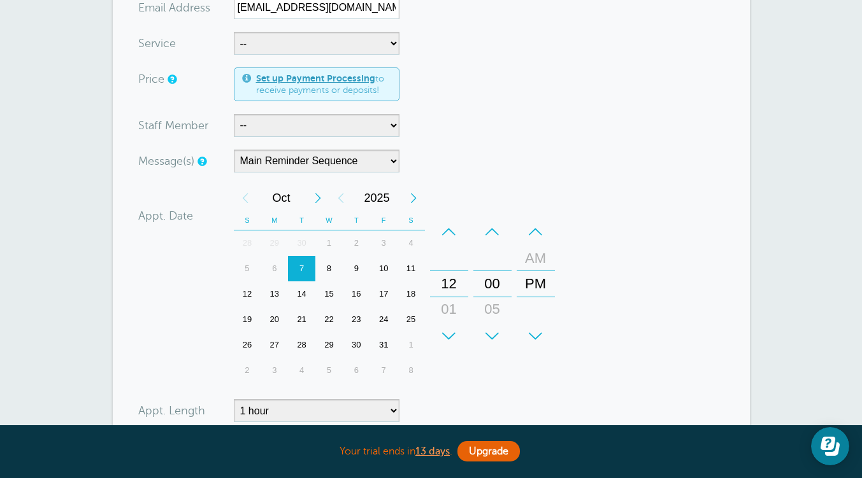
scroll to position [289, 0]
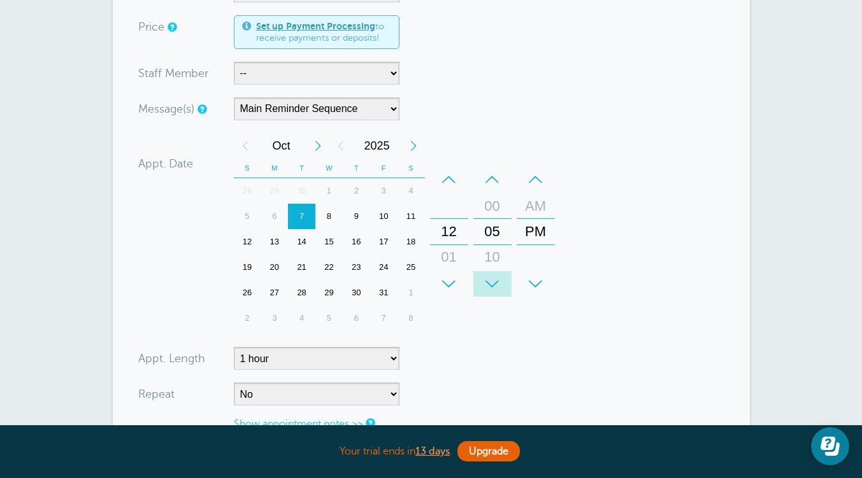
click at [493, 280] on div "+" at bounding box center [492, 283] width 38 height 25
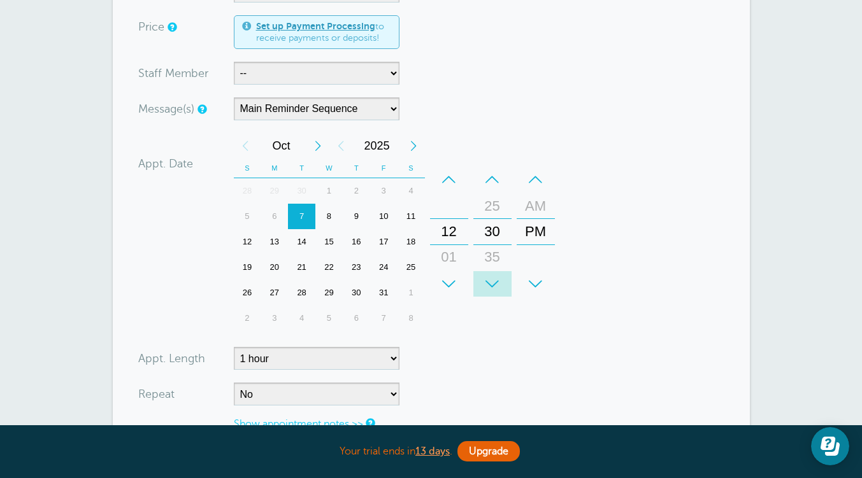
click at [493, 280] on div "+" at bounding box center [492, 283] width 38 height 25
click at [493, 183] on div "–" at bounding box center [492, 179] width 38 height 25
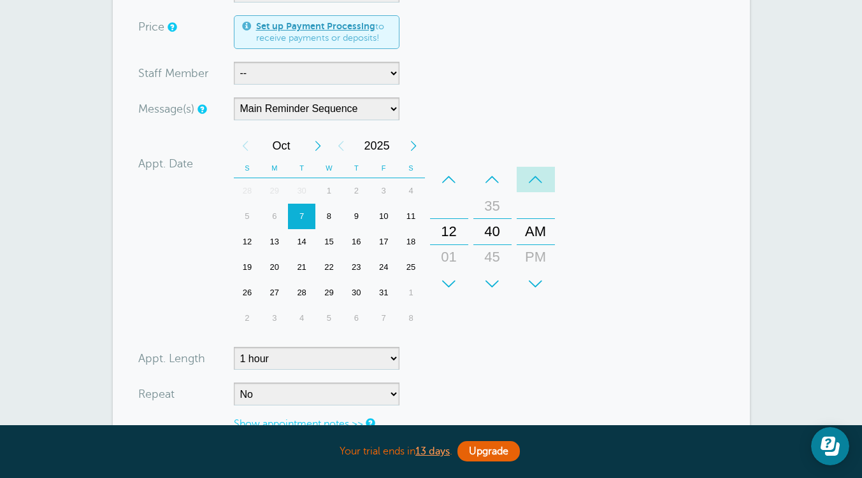
click at [539, 174] on div "–" at bounding box center [535, 179] width 38 height 25
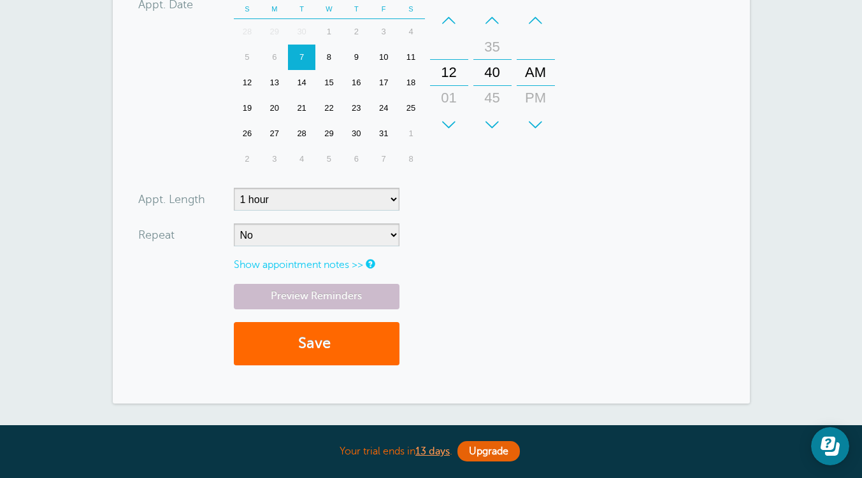
scroll to position [449, 0]
click at [390, 353] on button "Save" at bounding box center [317, 344] width 166 height 44
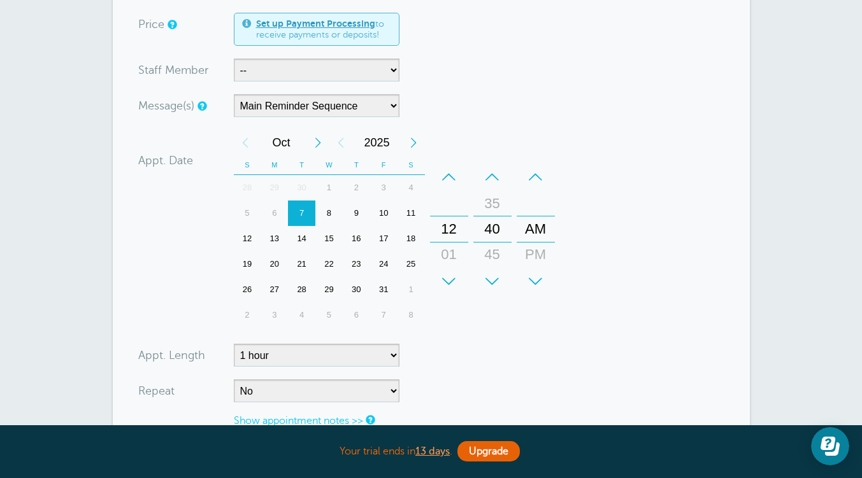
scroll to position [332, 0]
click at [492, 279] on div "+" at bounding box center [492, 280] width 38 height 25
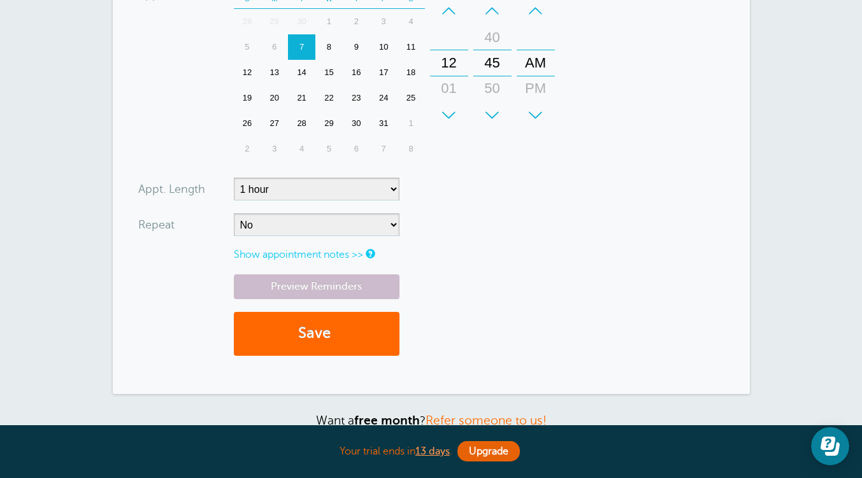
scroll to position [499, 0]
click at [397, 331] on button "Save" at bounding box center [317, 333] width 166 height 44
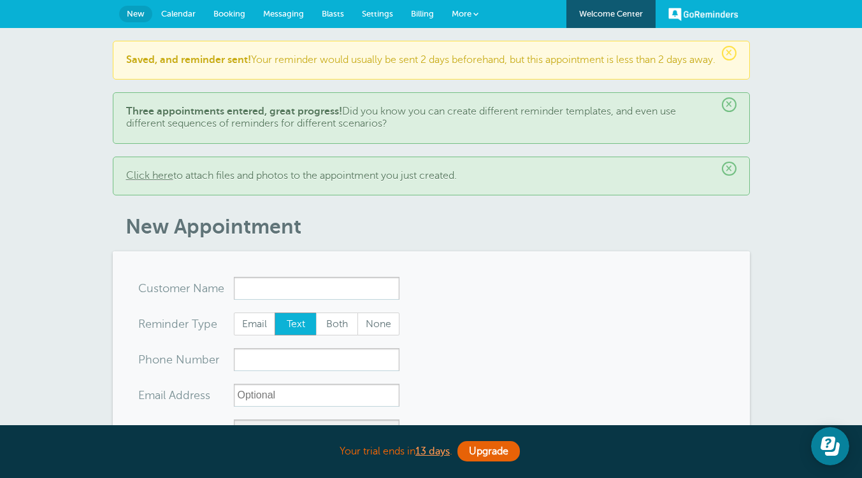
click at [181, 15] on span "Calendar" at bounding box center [178, 14] width 34 height 10
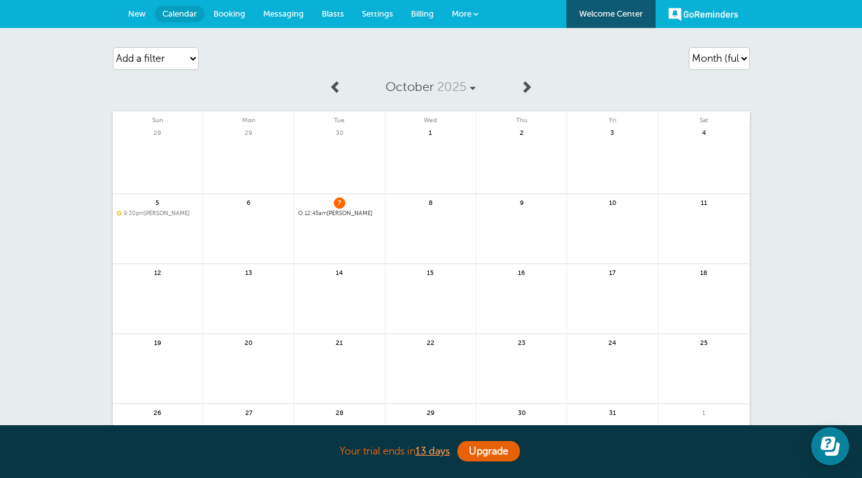
click at [386, 13] on span "Settings" at bounding box center [377, 14] width 31 height 10
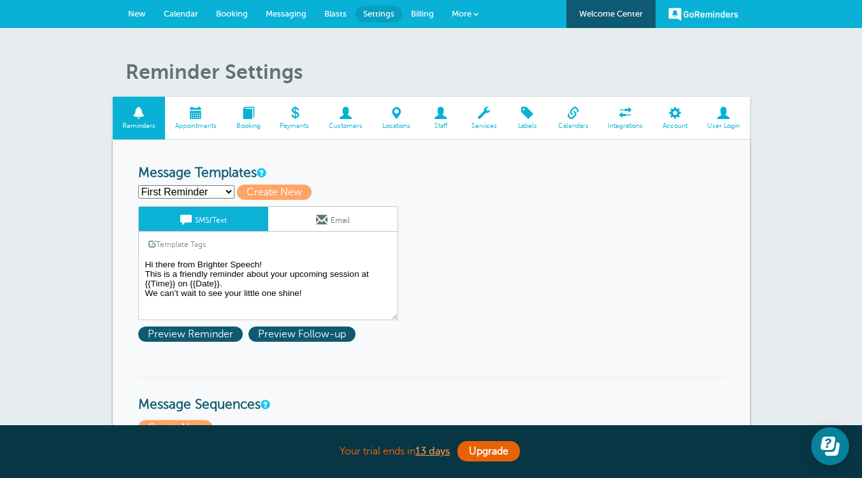
click at [369, 211] on link "Email" at bounding box center [332, 219] width 129 height 24
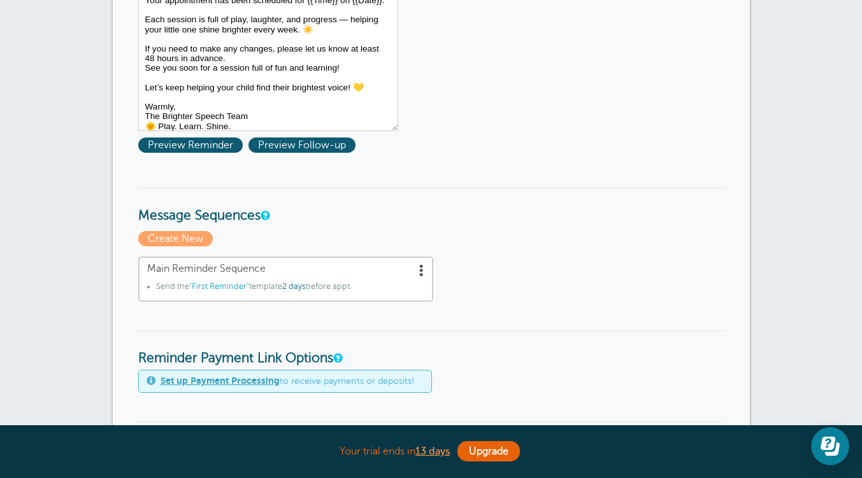
scroll to position [332, 0]
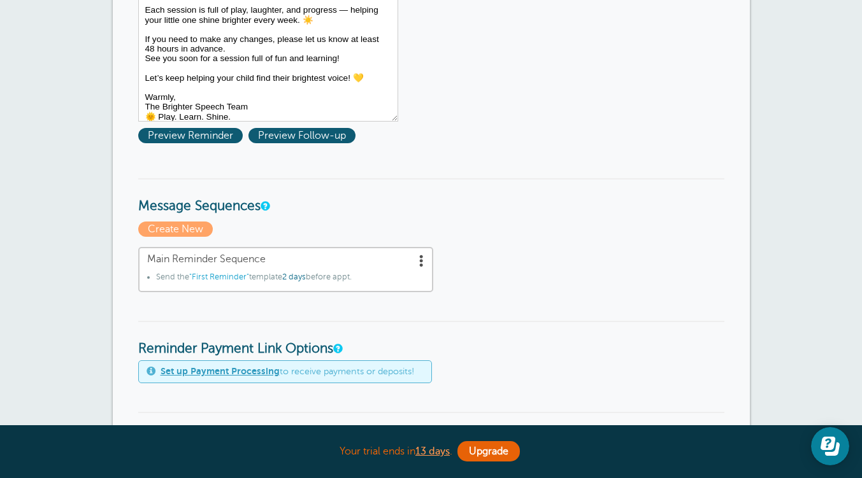
click at [422, 266] on span at bounding box center [421, 260] width 13 height 13
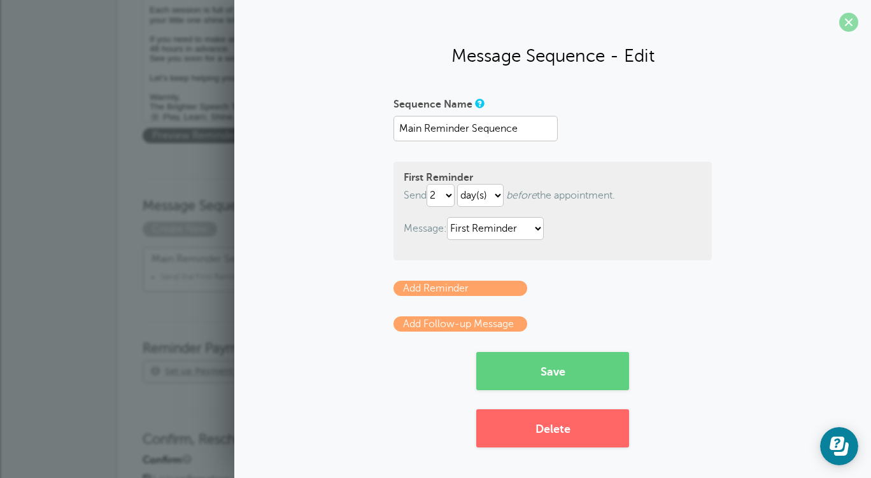
click at [848, 25] on span at bounding box center [848, 22] width 19 height 19
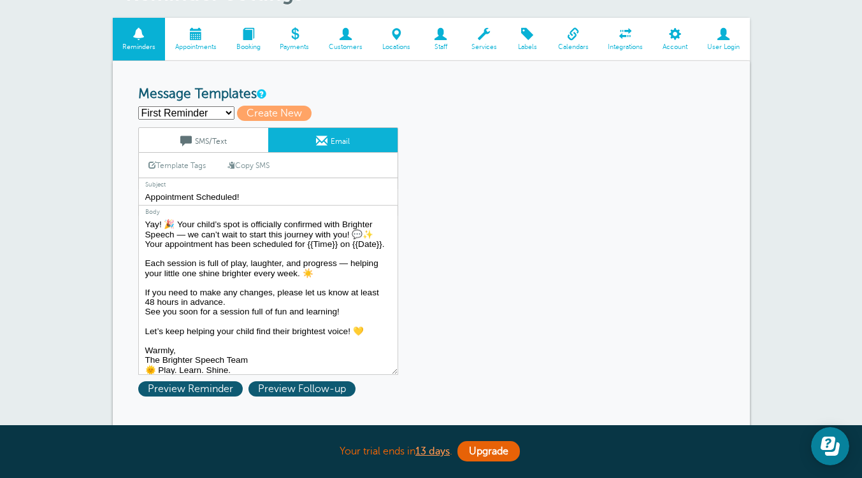
scroll to position [1, 0]
click at [303, 150] on link "Email" at bounding box center [332, 140] width 129 height 24
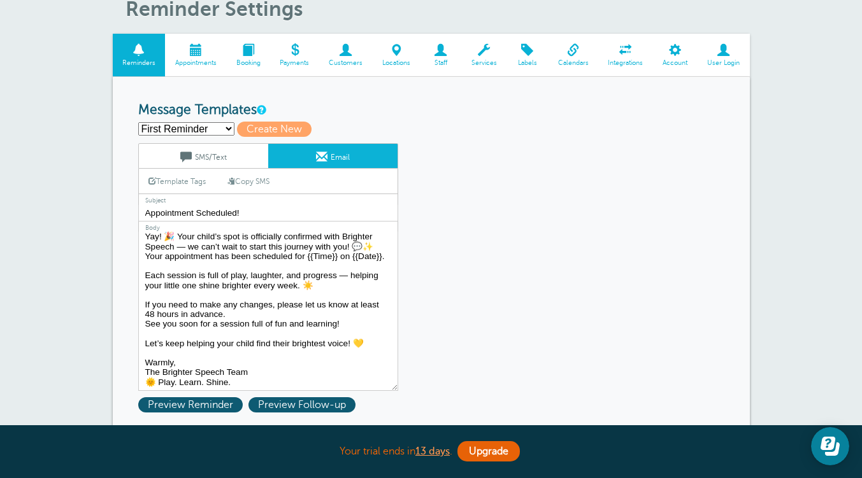
scroll to position [58, 0]
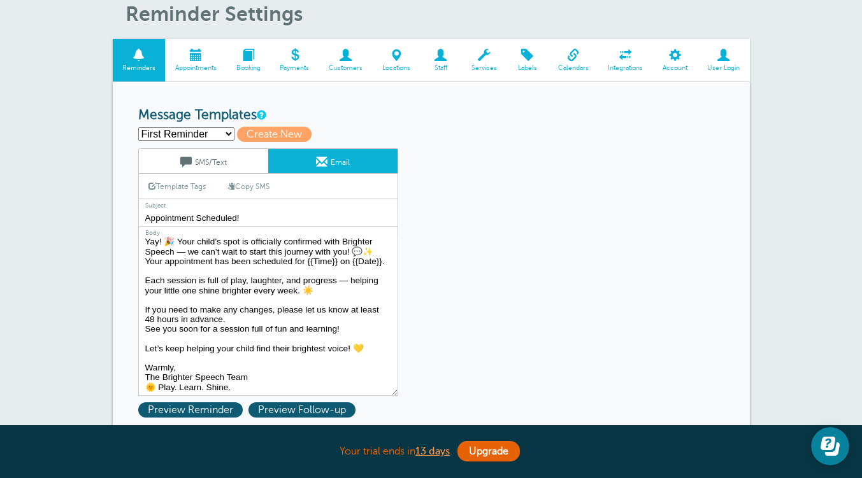
click at [231, 166] on link "SMS/Text" at bounding box center [203, 161] width 129 height 24
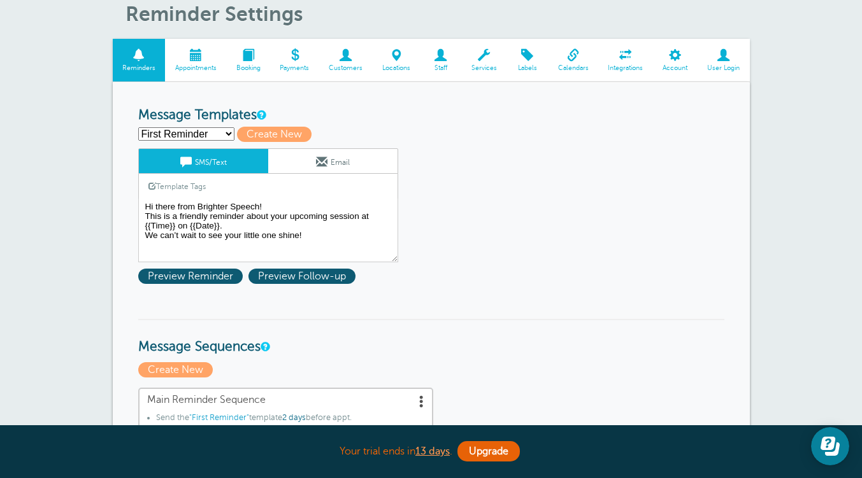
click at [331, 172] on link "Email" at bounding box center [332, 161] width 129 height 24
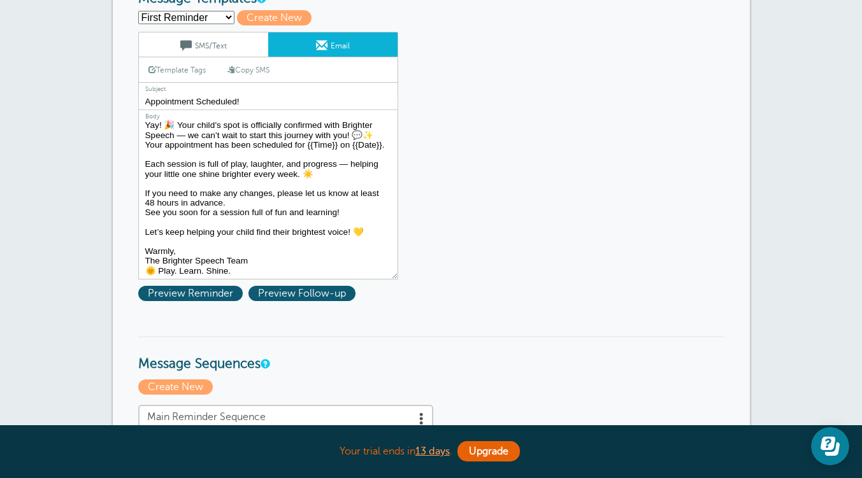
scroll to position [0, 0]
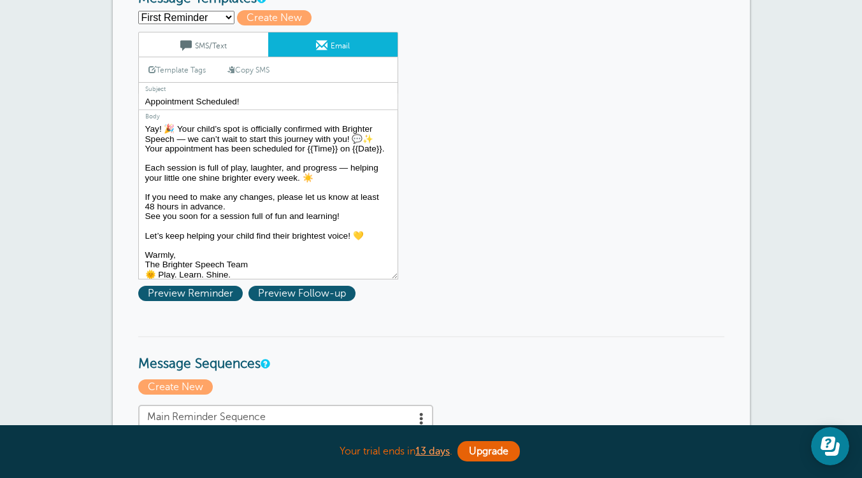
drag, startPoint x: 253, startPoint y: 269, endPoint x: 102, endPoint y: 107, distance: 222.1
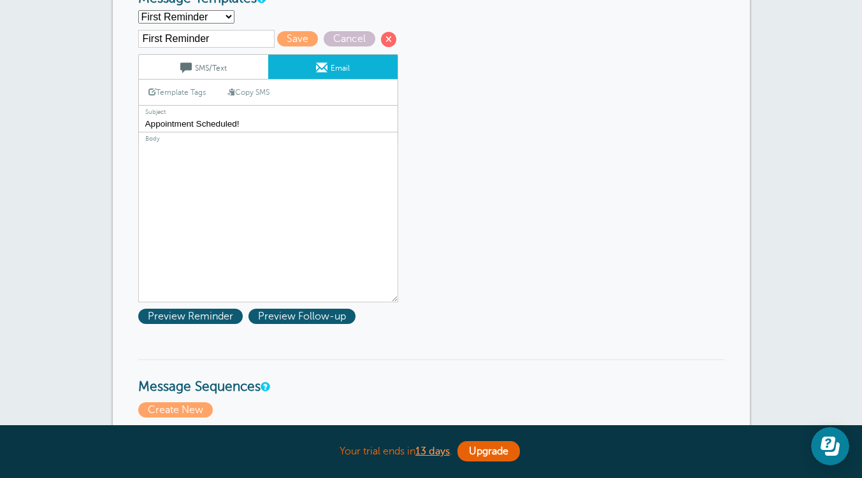
drag, startPoint x: 263, startPoint y: 117, endPoint x: 89, endPoint y: 112, distance: 174.6
click at [420, 218] on div "First Reminder Save Cancel SMS/Text Email Template Tags Copy SMS Click to add a…" at bounding box center [284, 166] width 293 height 272
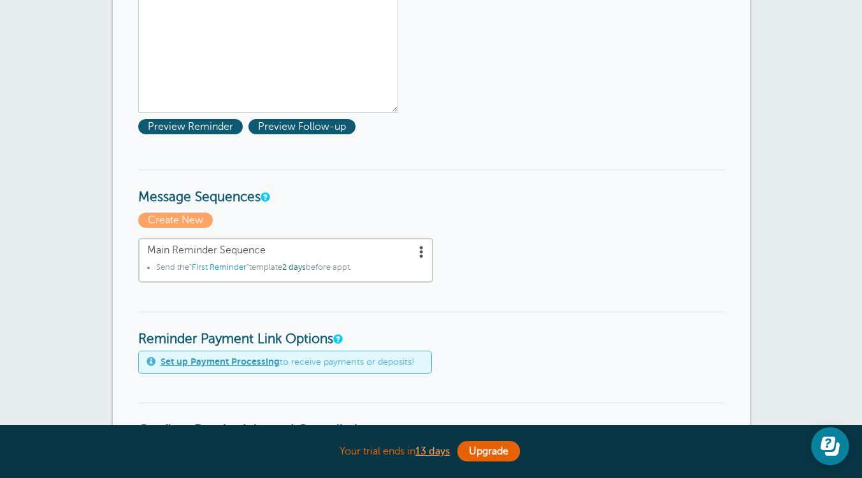
scroll to position [367, 0]
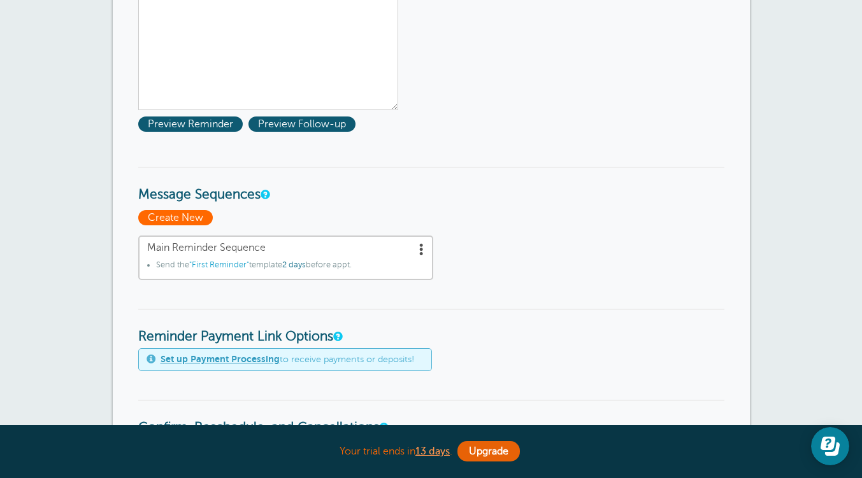
click at [208, 218] on span "Create New" at bounding box center [175, 217] width 75 height 15
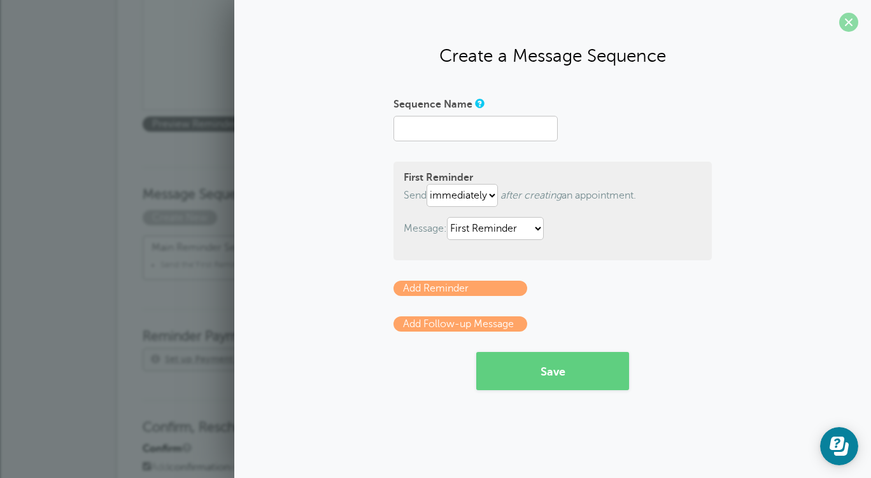
click at [850, 19] on span at bounding box center [848, 22] width 19 height 19
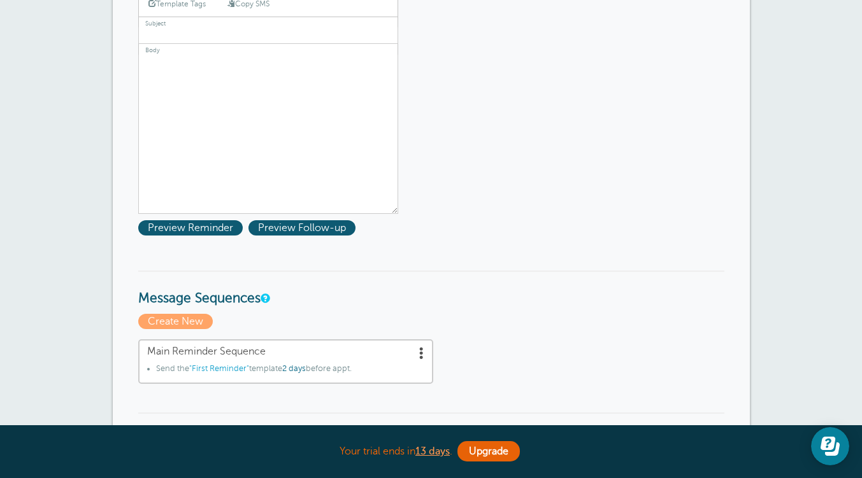
scroll to position [269, 0]
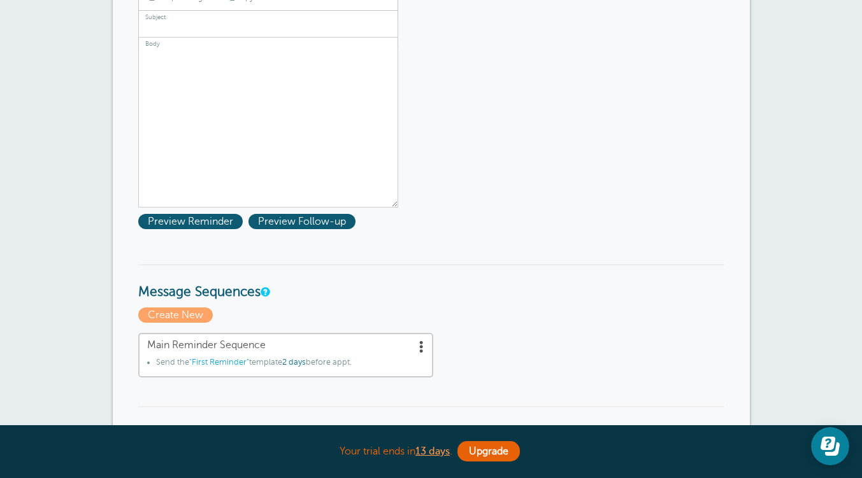
click at [420, 343] on span at bounding box center [421, 346] width 13 height 13
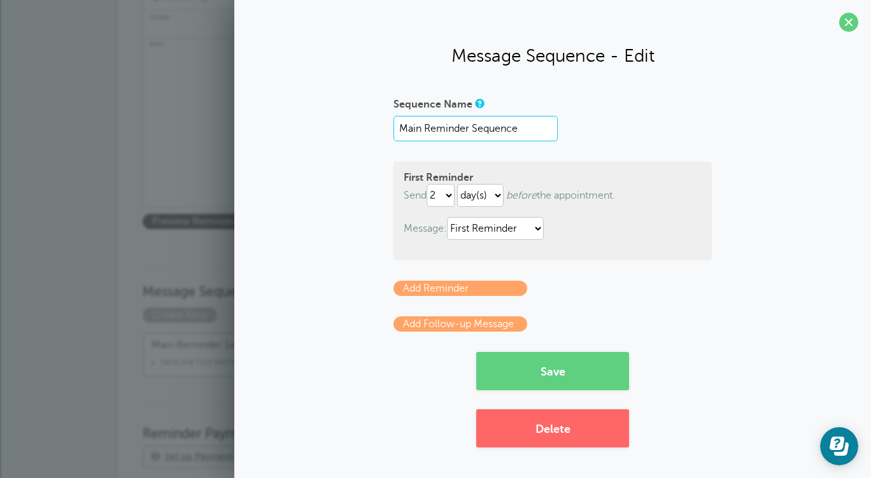
click at [520, 134] on input "Main Reminder Sequence" at bounding box center [476, 128] width 164 height 25
click at [518, 288] on link "Add Reminder" at bounding box center [461, 288] width 134 height 15
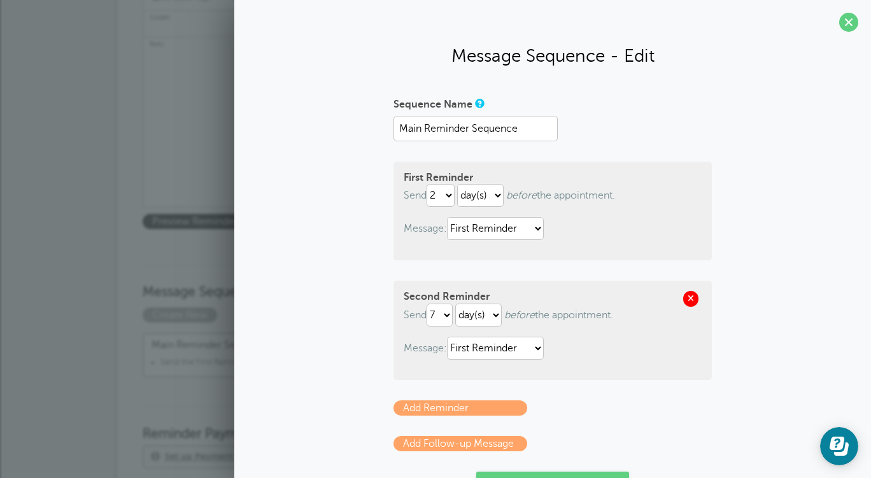
click at [683, 296] on span at bounding box center [690, 298] width 15 height 15
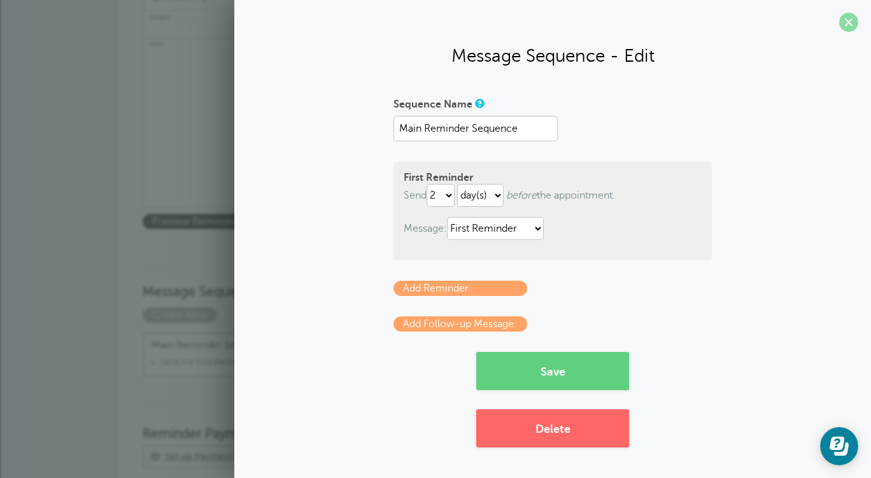
click at [844, 20] on span at bounding box center [848, 22] width 19 height 19
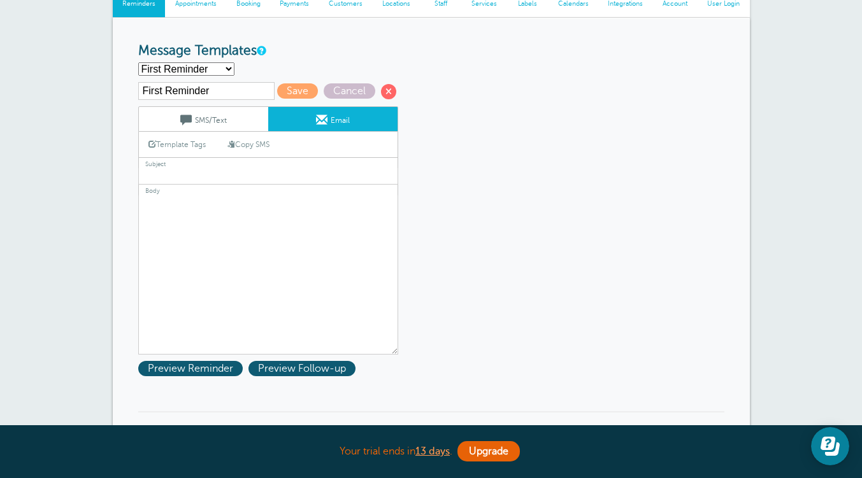
scroll to position [0, 0]
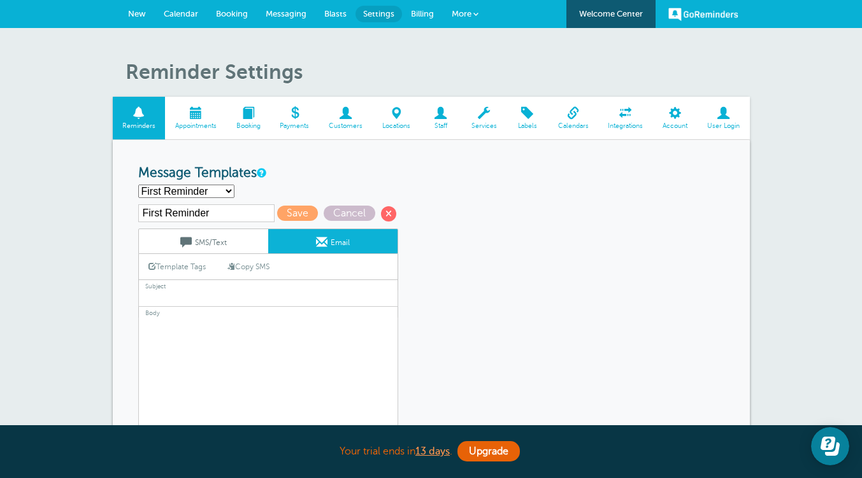
click at [679, 115] on span at bounding box center [675, 113] width 45 height 12
click at [339, 114] on span at bounding box center [345, 113] width 53 height 12
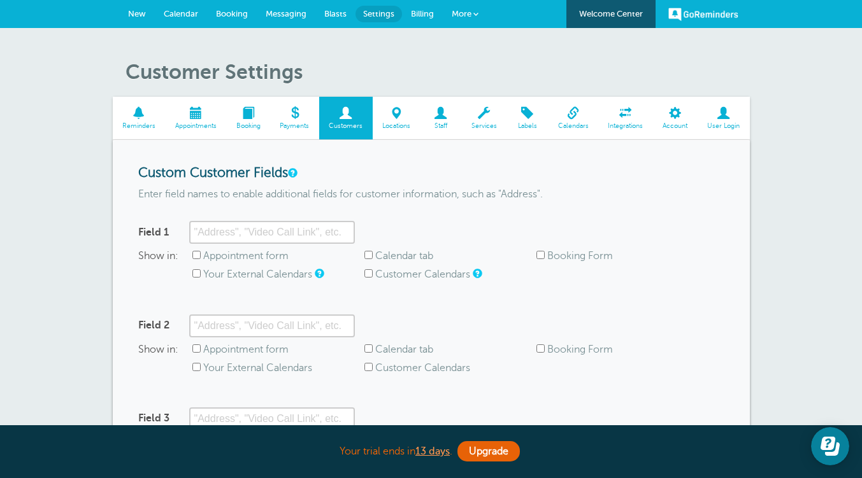
click at [194, 117] on span at bounding box center [195, 113] width 61 height 12
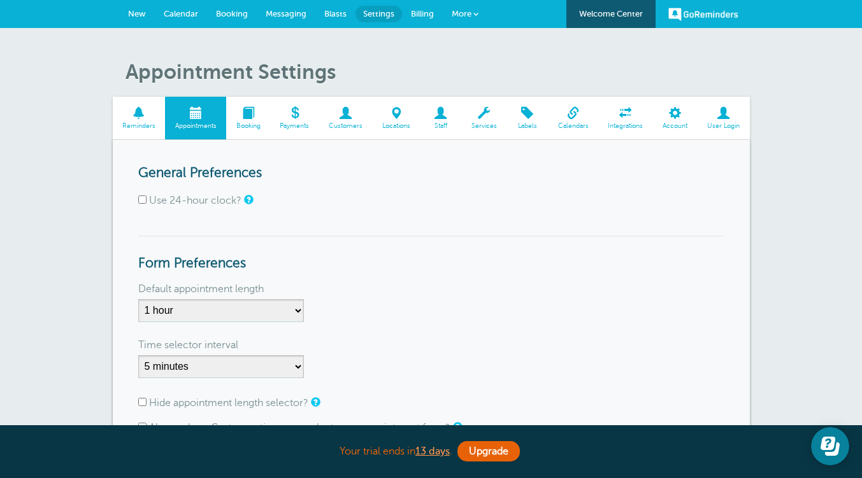
click at [180, 11] on span "Calendar" at bounding box center [181, 14] width 34 height 10
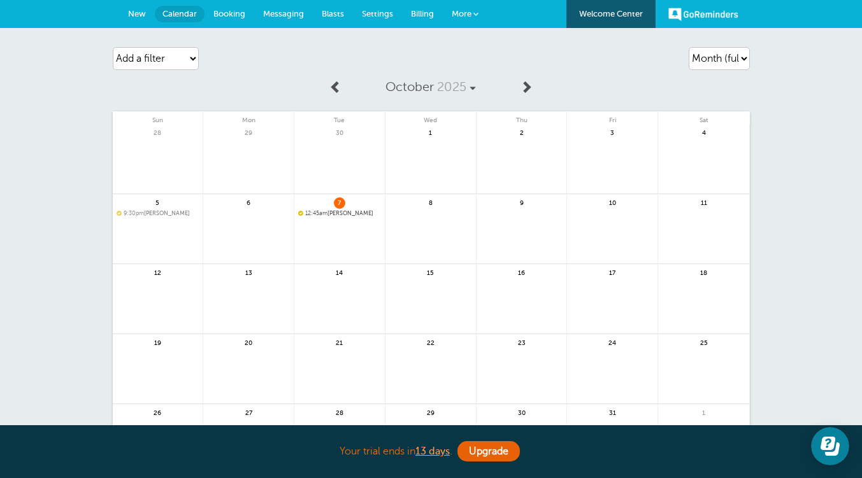
click at [336, 209] on div "7 12:45am Ely" at bounding box center [339, 229] width 91 height 70
click at [327, 215] on span "12:45am" at bounding box center [316, 213] width 22 height 6
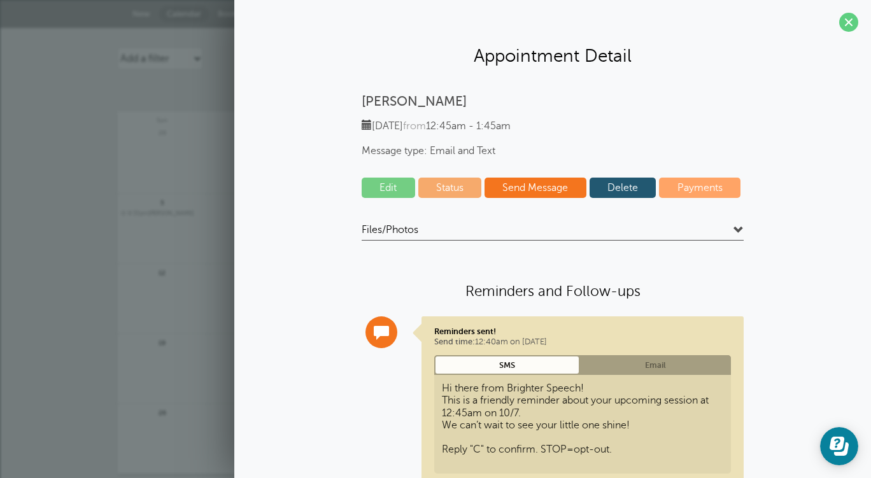
click at [399, 188] on link "Edit" at bounding box center [388, 188] width 53 height 20
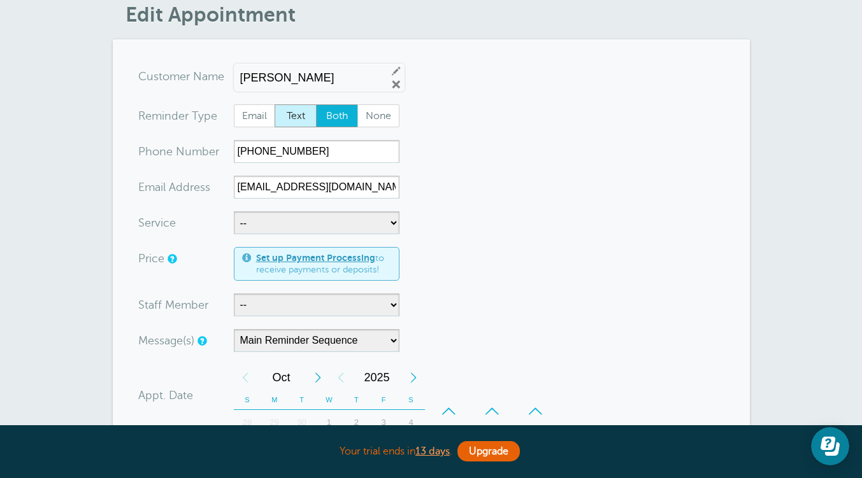
click at [299, 125] on span "Text" at bounding box center [295, 116] width 41 height 22
click at [274, 104] on input "Text" at bounding box center [274, 104] width 1 height 1
radio input "true"
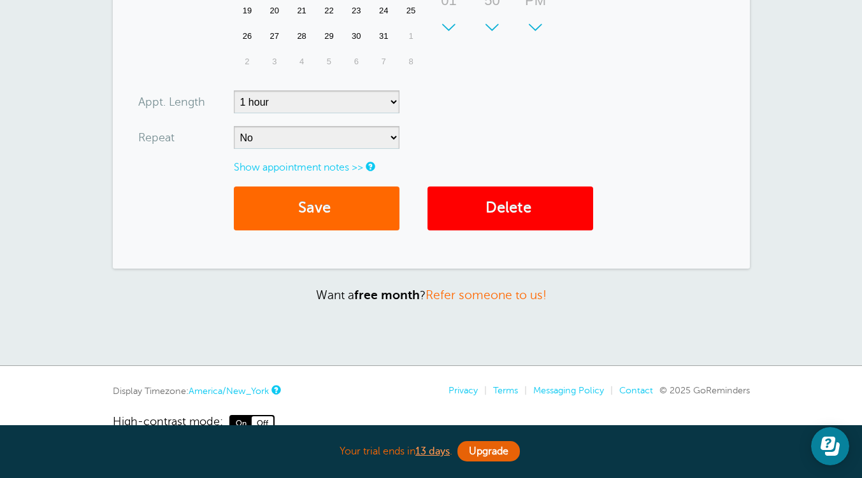
scroll to position [546, 0]
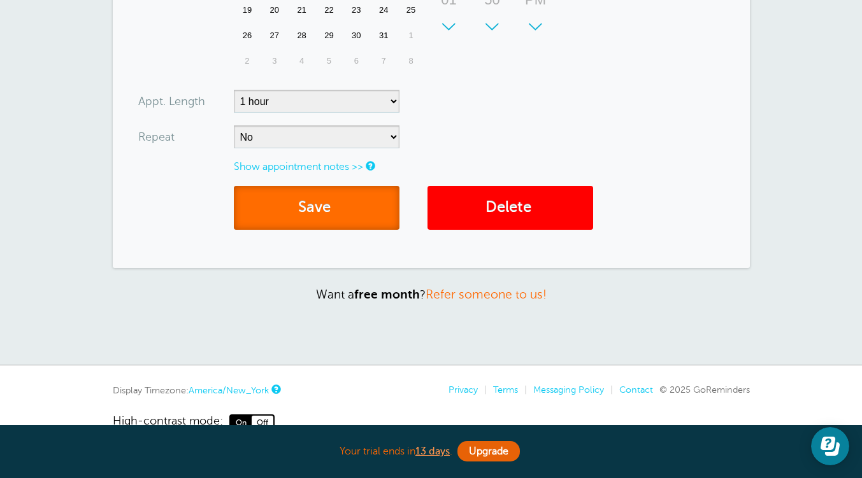
click at [345, 210] on button "Save" at bounding box center [317, 208] width 166 height 44
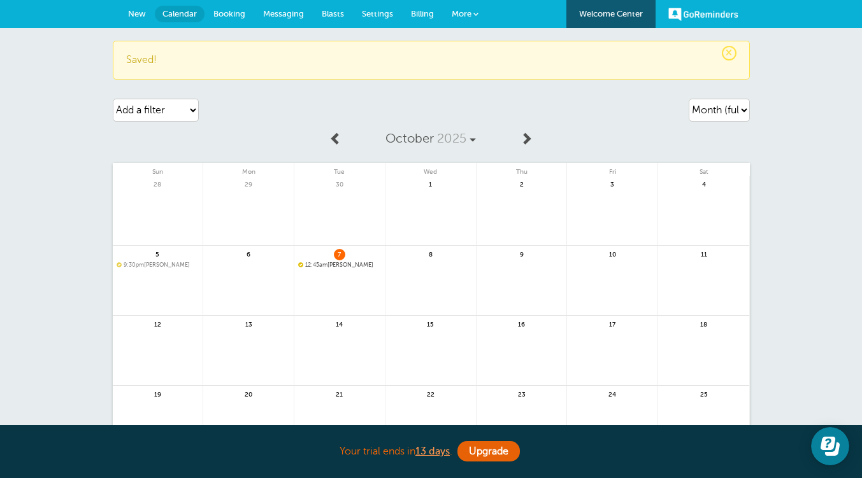
click at [384, 271] on link at bounding box center [339, 298] width 90 height 55
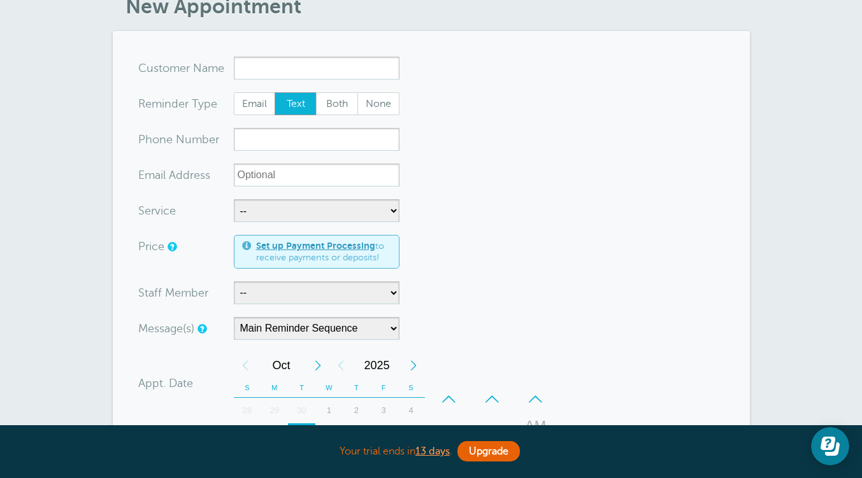
scroll to position [65, 0]
click at [328, 75] on input "x-no-autofill" at bounding box center [317, 68] width 166 height 23
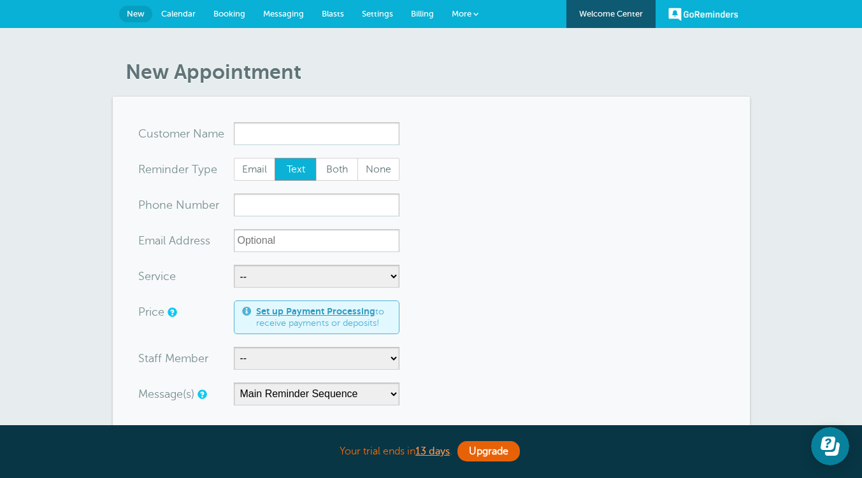
click at [185, 15] on span "Calendar" at bounding box center [178, 14] width 34 height 10
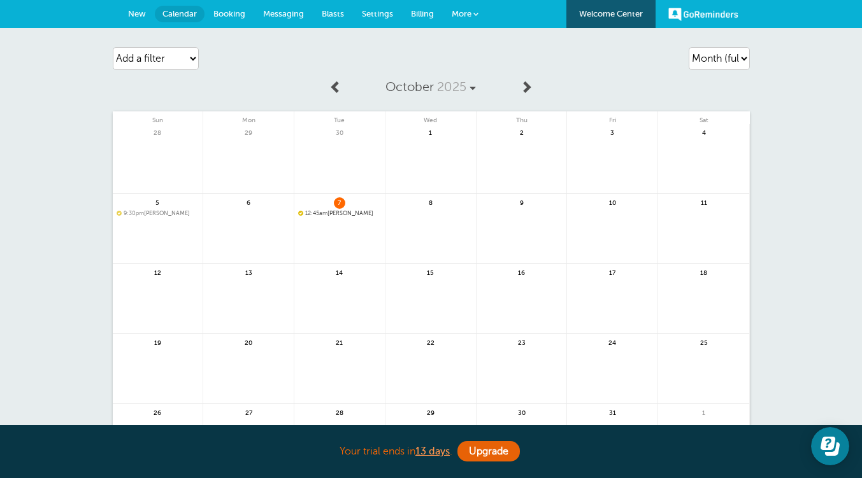
click at [474, 14] on span at bounding box center [475, 13] width 5 height 5
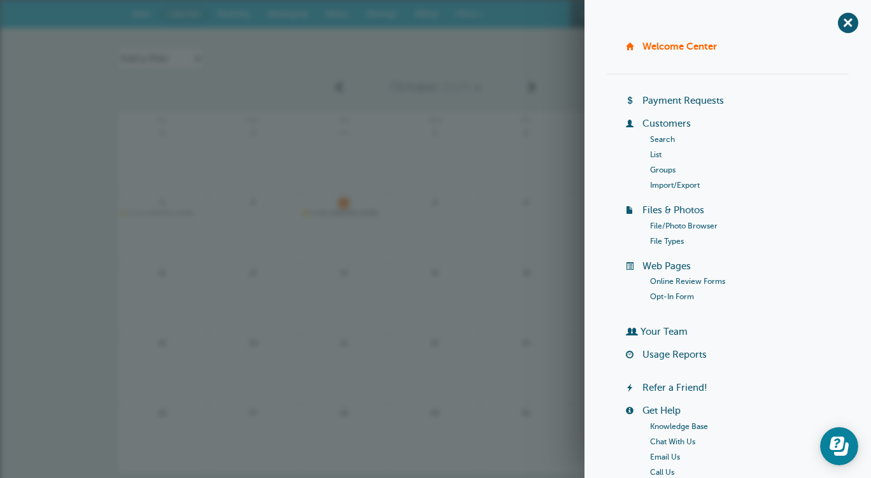
click at [653, 157] on link "List" at bounding box center [655, 154] width 11 height 9
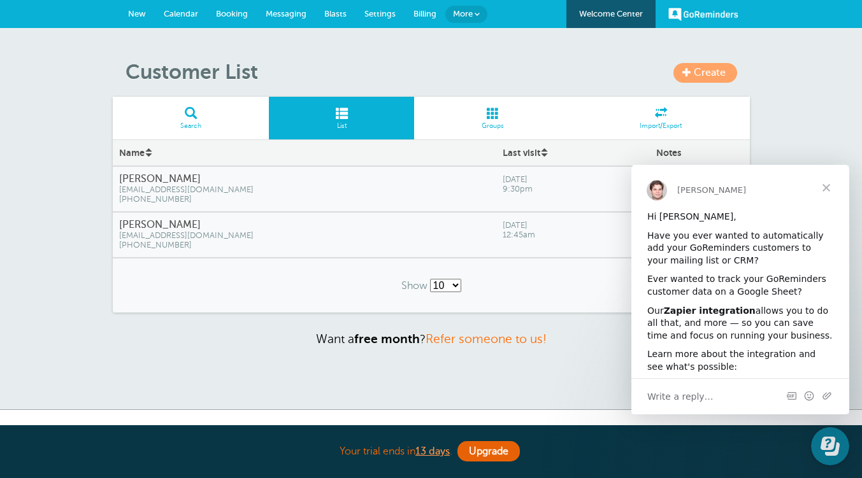
click at [68, 155] on div "Create Customer List Search List Groups Import/Export Name Last visit Notes [PE…" at bounding box center [431, 219] width 862 height 382
click at [180, 14] on span "Calendar" at bounding box center [181, 14] width 34 height 10
